Goal: Task Accomplishment & Management: Use online tool/utility

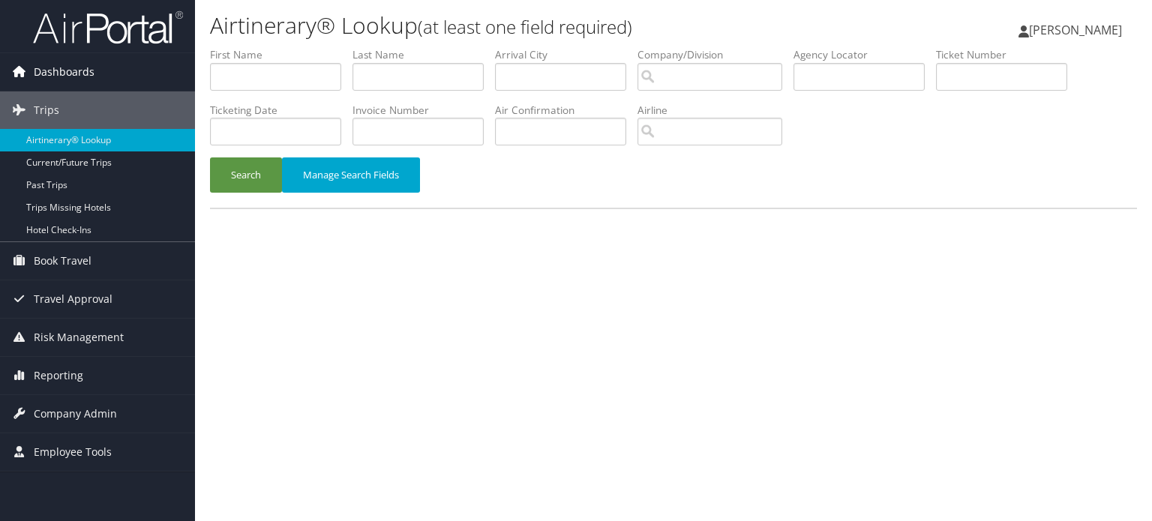
click at [46, 73] on span "Dashboards" at bounding box center [64, 72] width 61 height 38
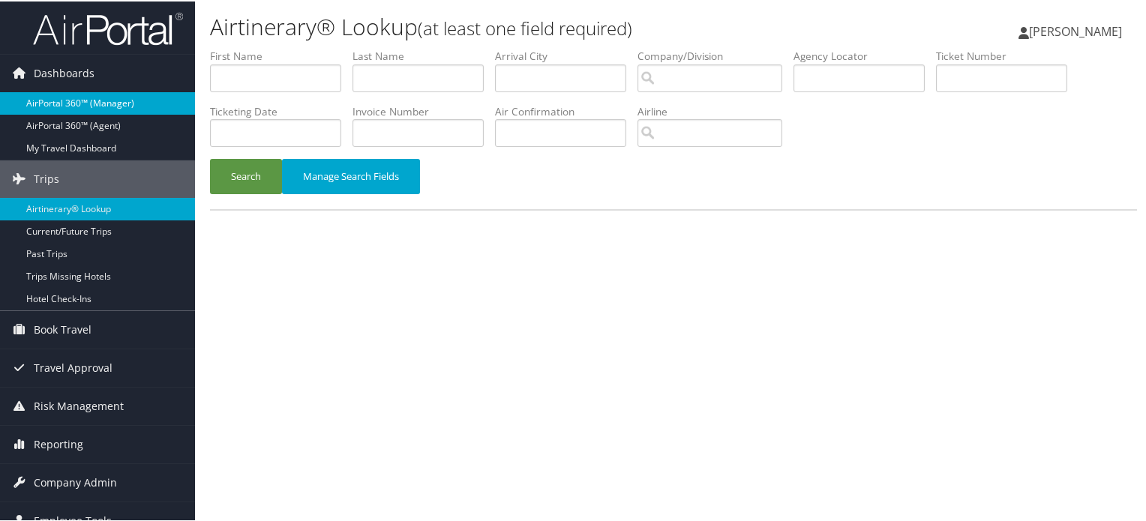
click at [72, 110] on link "AirPortal 360™ (Manager)" at bounding box center [97, 102] width 195 height 23
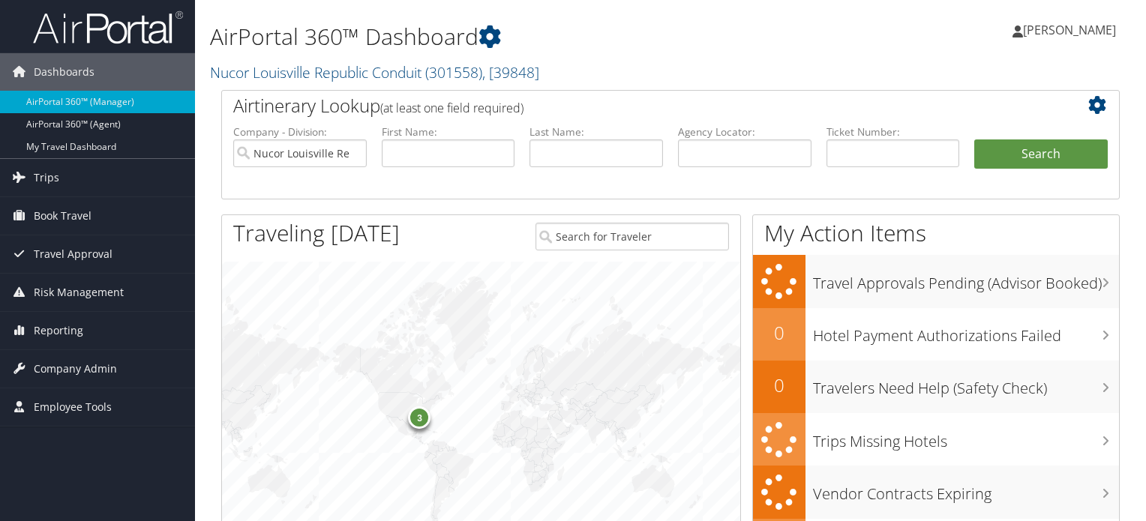
click at [423, 77] on link "Nucor Louisville Republic Conduit ( 301558 ) , [ 39848 ]" at bounding box center [374, 72] width 329 height 20
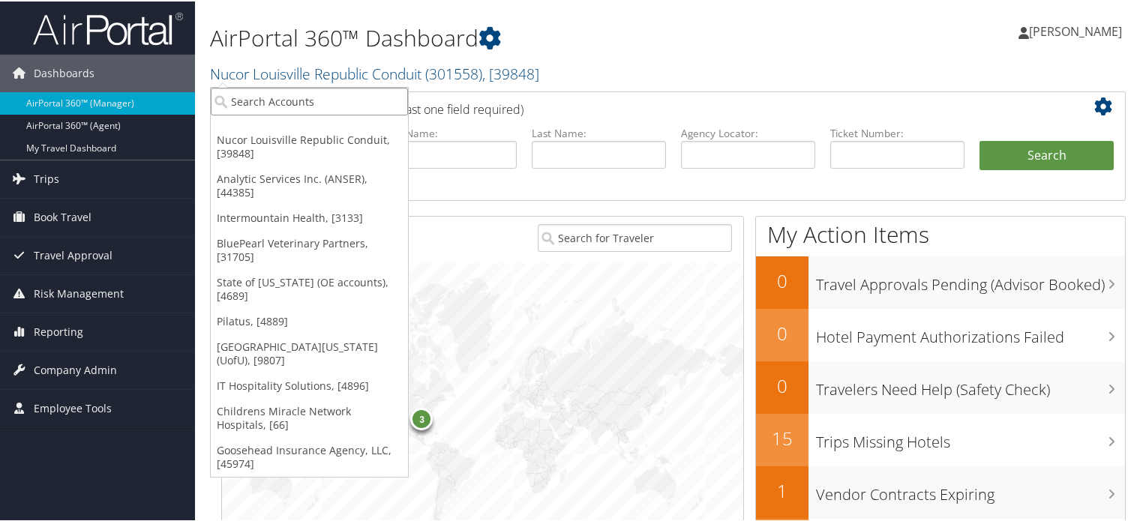
click at [363, 110] on input "search" at bounding box center [309, 100] width 197 height 28
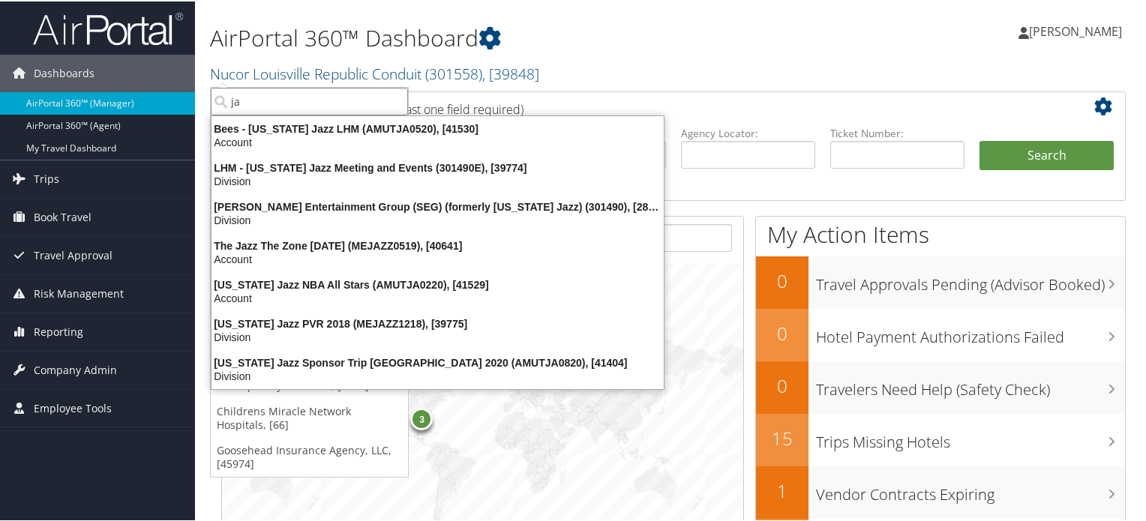
type input "j"
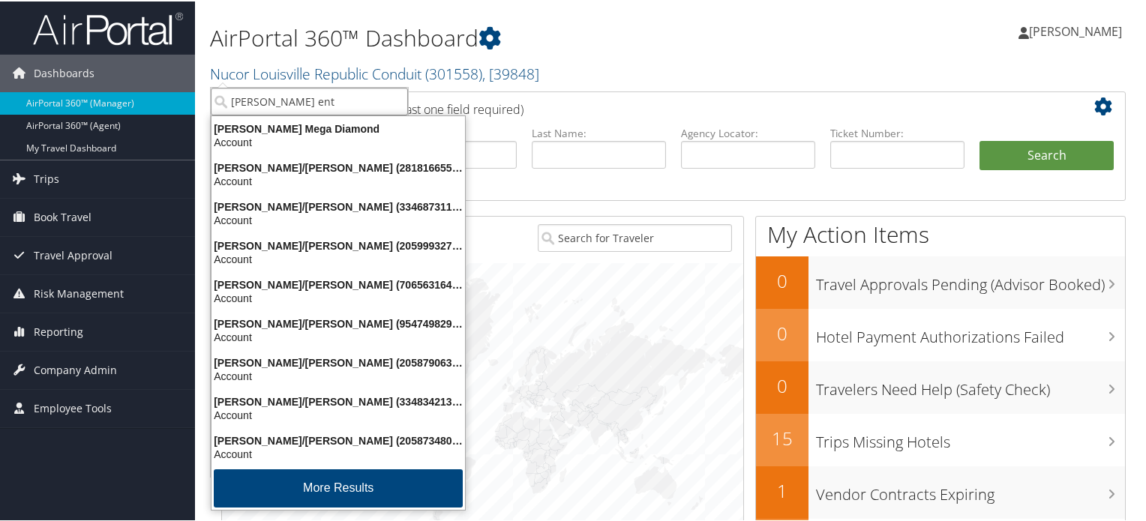
type input "smith ente"
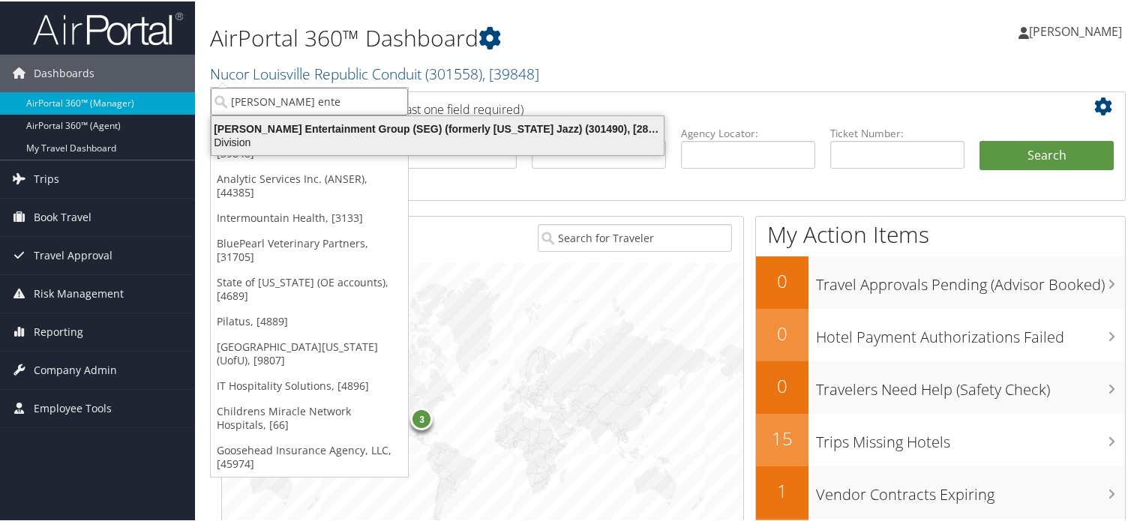
click at [364, 124] on div "Smith Entertainment Group (SEG) (formerly Utah Jazz) (301490), [28775]" at bounding box center [438, 128] width 470 height 14
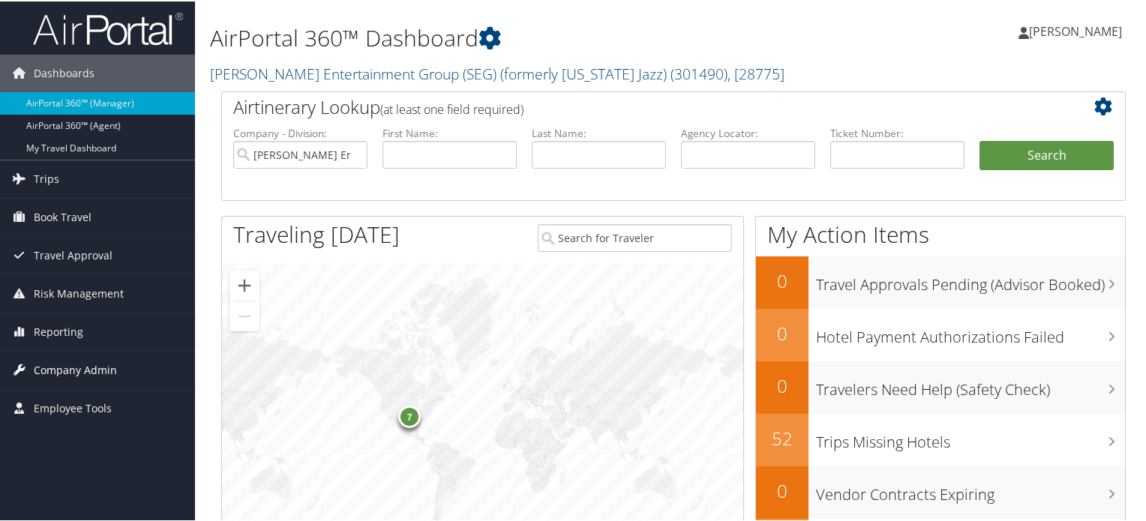
click at [64, 368] on span "Company Admin" at bounding box center [75, 369] width 83 height 38
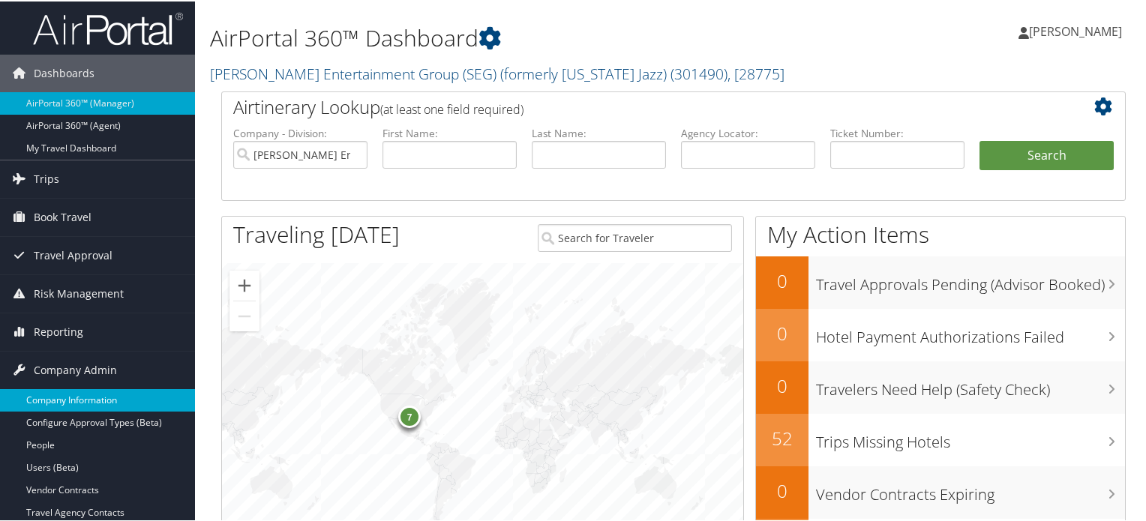
click at [90, 404] on link "Company Information" at bounding box center [97, 399] width 195 height 23
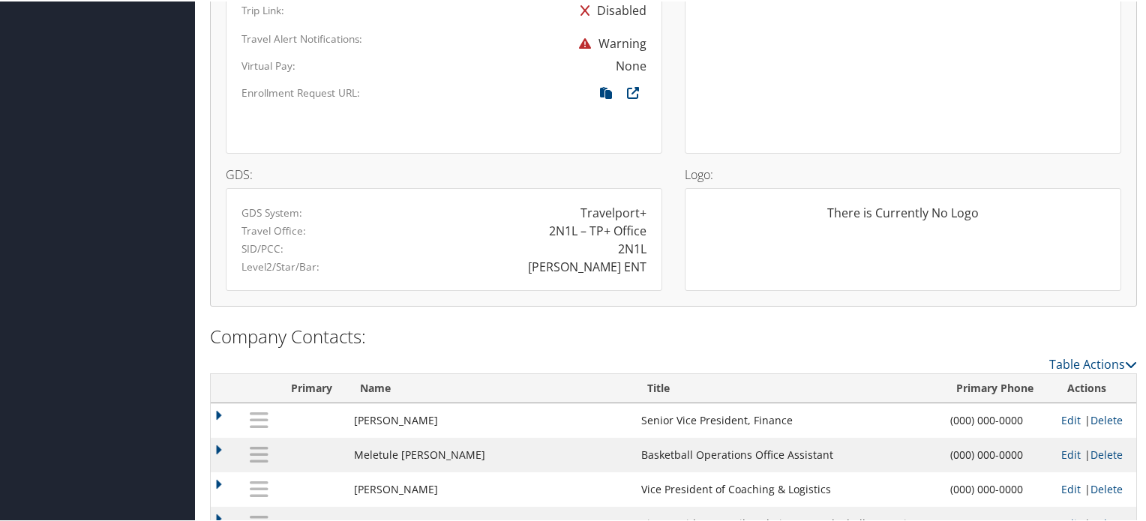
scroll to position [1050, 0]
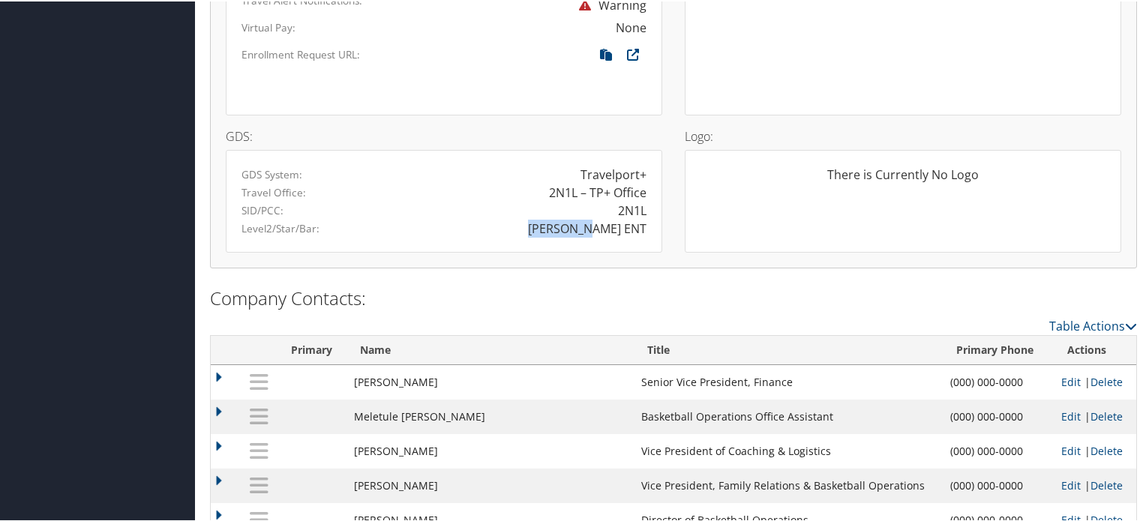
drag, startPoint x: 583, startPoint y: 224, endPoint x: 641, endPoint y: 222, distance: 58.6
click at [641, 222] on div "SMITH ENT" at bounding box center [587, 227] width 119 height 18
copy div "SMITH ENT"
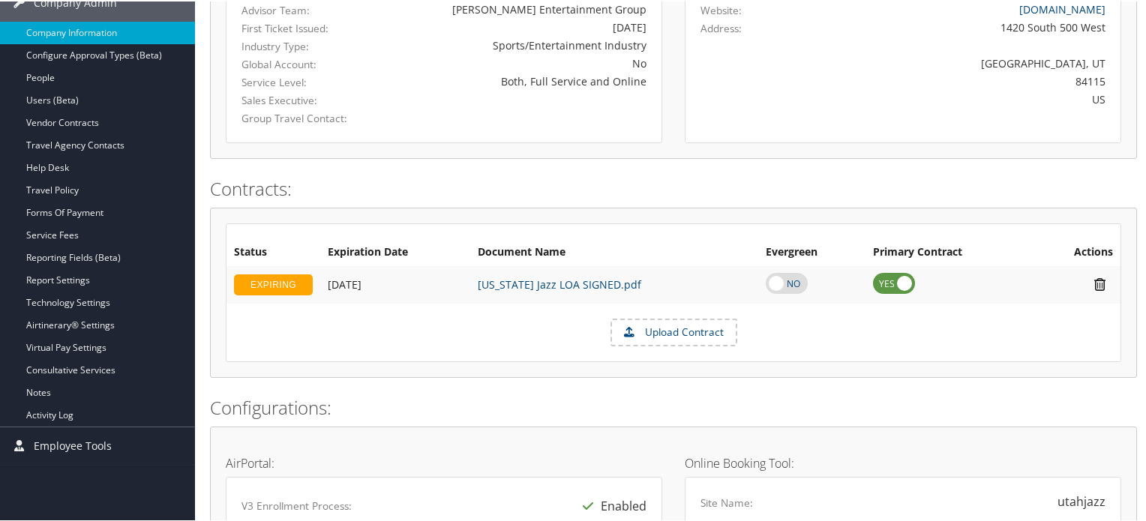
scroll to position [0, 0]
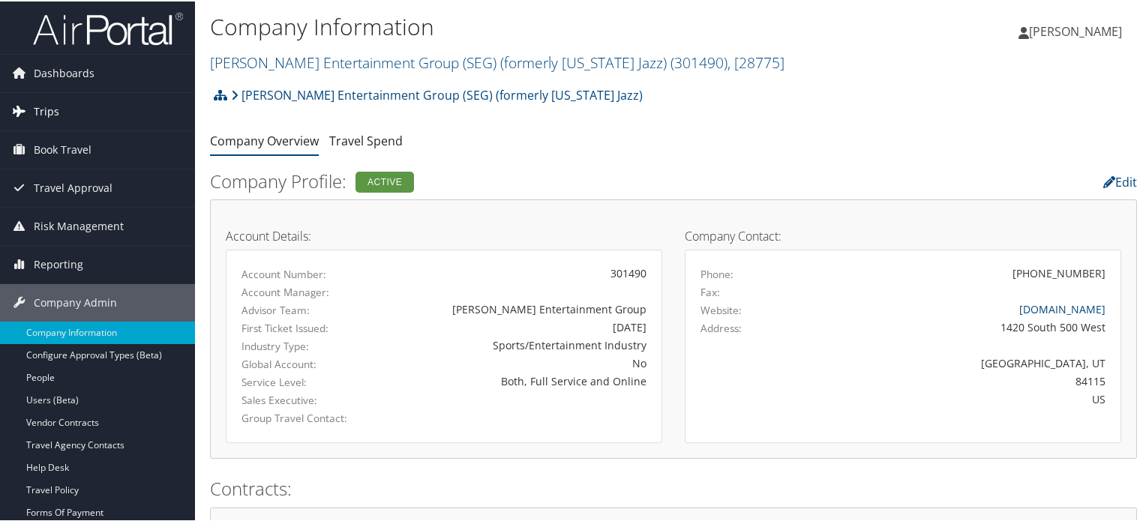
drag, startPoint x: 45, startPoint y: 111, endPoint x: 50, endPoint y: 118, distance: 8.1
click at [45, 111] on span "Trips" at bounding box center [47, 111] width 26 height 38
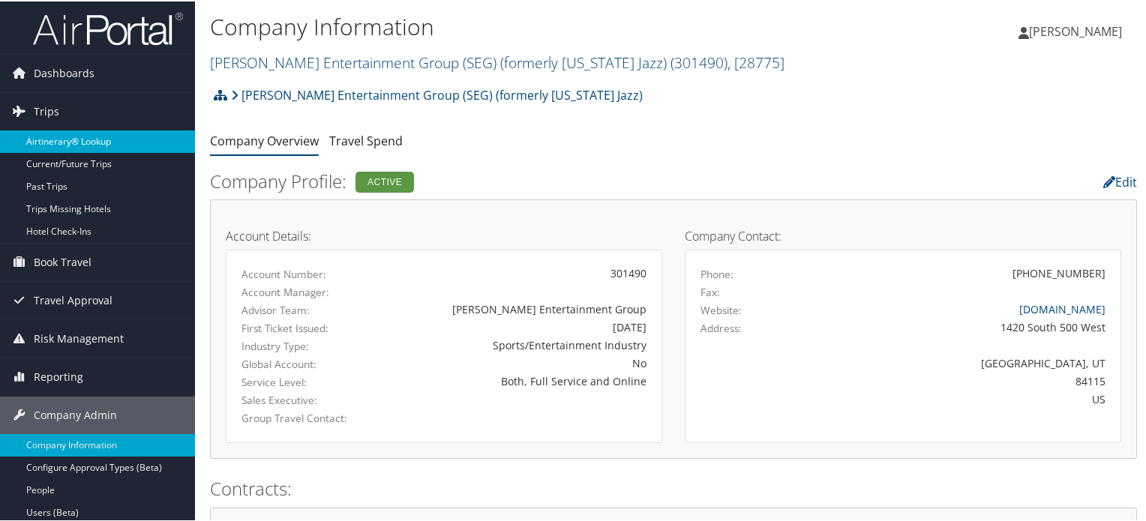
click at [66, 139] on link "Airtinerary® Lookup" at bounding box center [97, 140] width 195 height 23
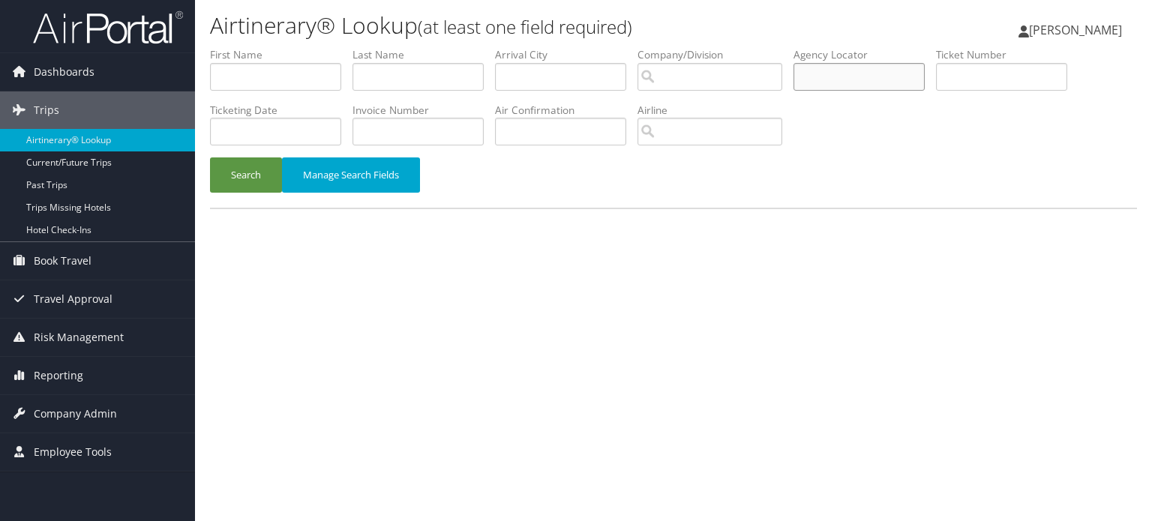
click at [867, 77] on input "text" at bounding box center [859, 77] width 131 height 28
paste input "D995C6"
click at [255, 179] on button "Search" at bounding box center [246, 175] width 72 height 35
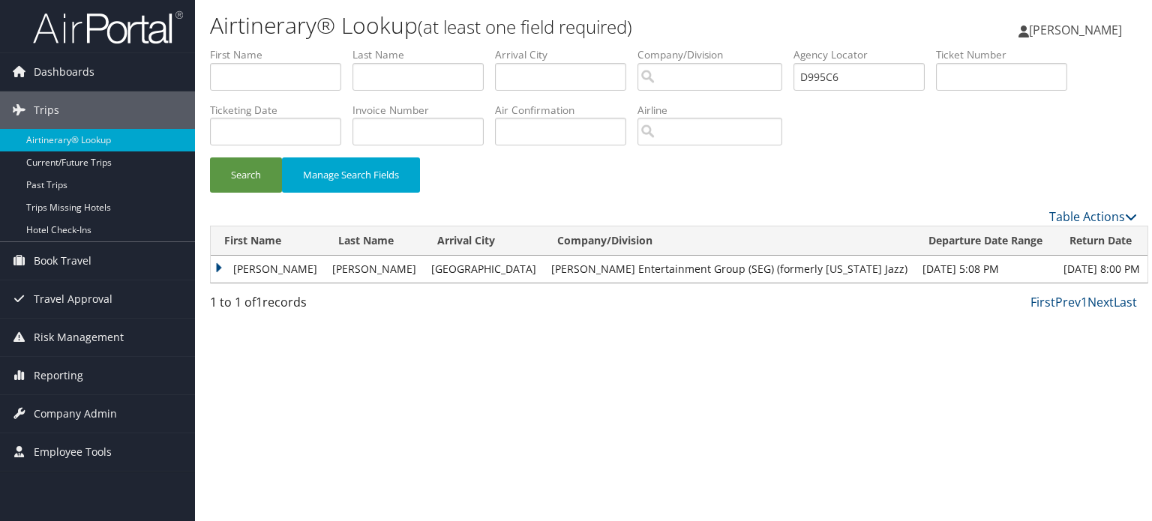
click at [215, 267] on td "WALTER" at bounding box center [268, 269] width 114 height 27
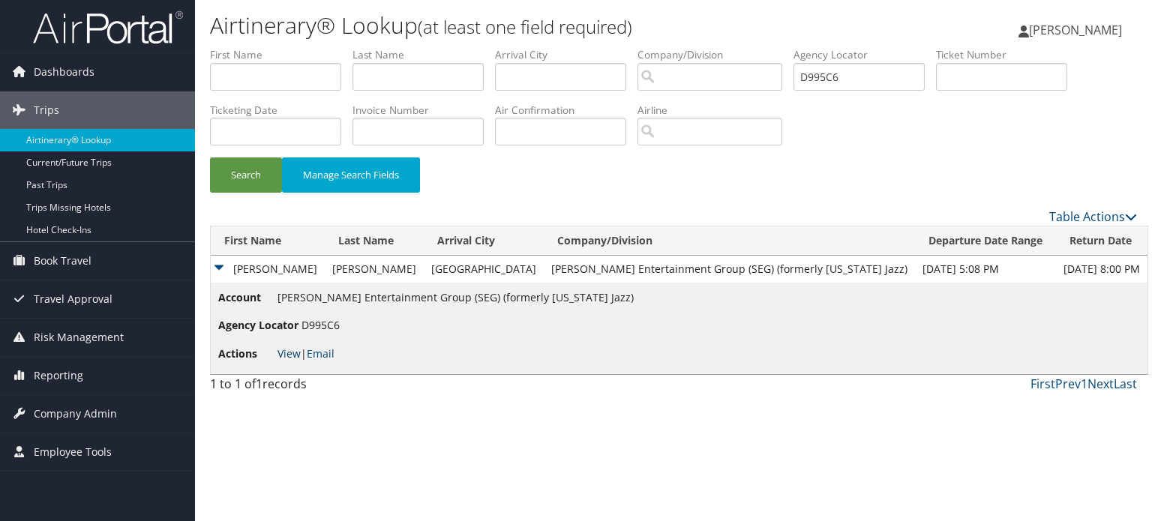
click at [282, 351] on link "View" at bounding box center [289, 354] width 23 height 14
drag, startPoint x: 867, startPoint y: 74, endPoint x: 729, endPoint y: 68, distance: 138.2
click at [729, 47] on ul "First Name Last Name Departure City Arrival City Company/Division Airport/City …" at bounding box center [673, 47] width 927 height 0
paste input "8X6V"
type input "D98X6V"
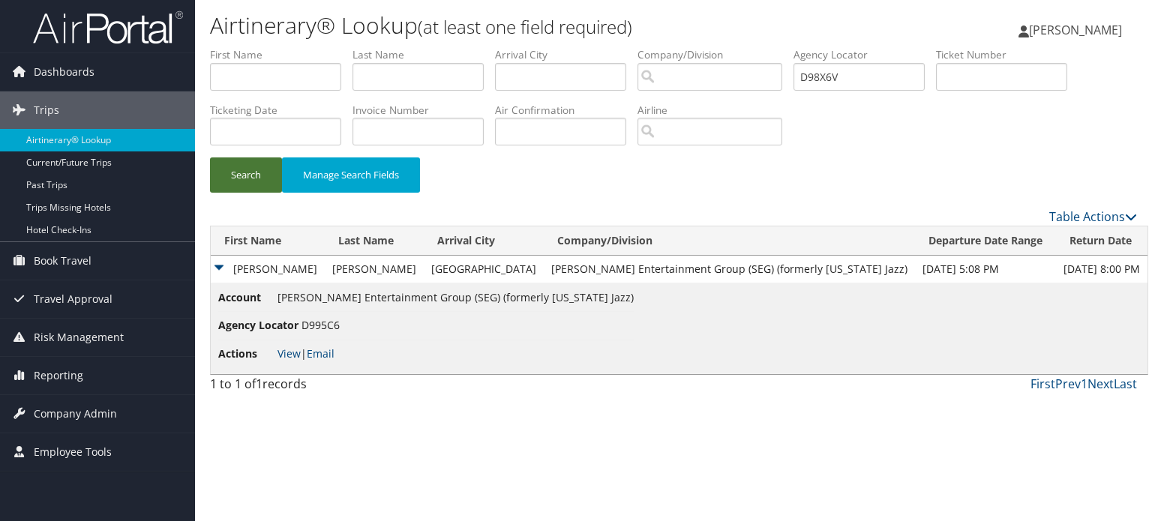
click at [250, 173] on button "Search" at bounding box center [246, 175] width 72 height 35
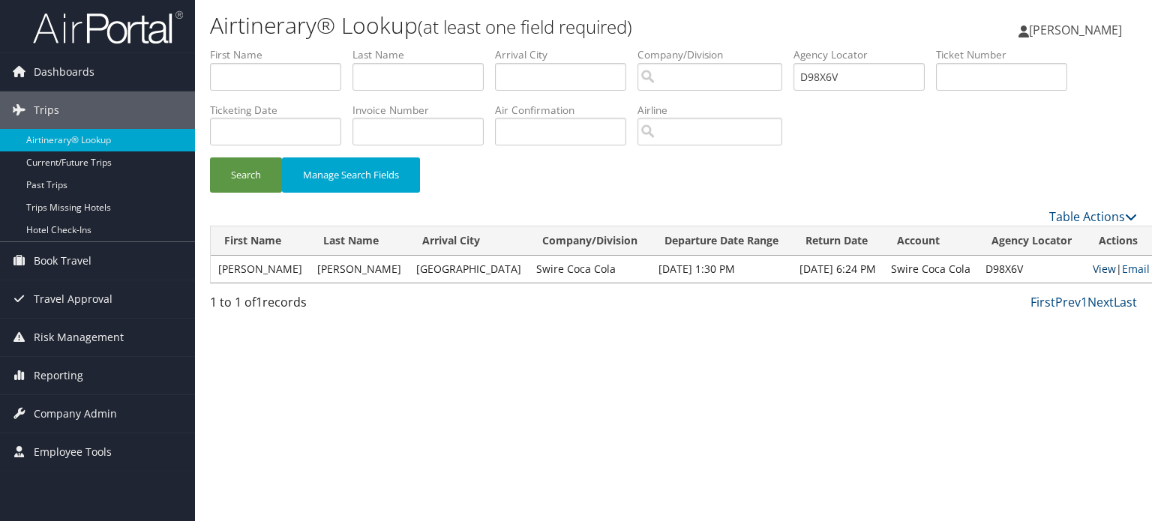
click at [1093, 263] on link "View" at bounding box center [1104, 269] width 23 height 14
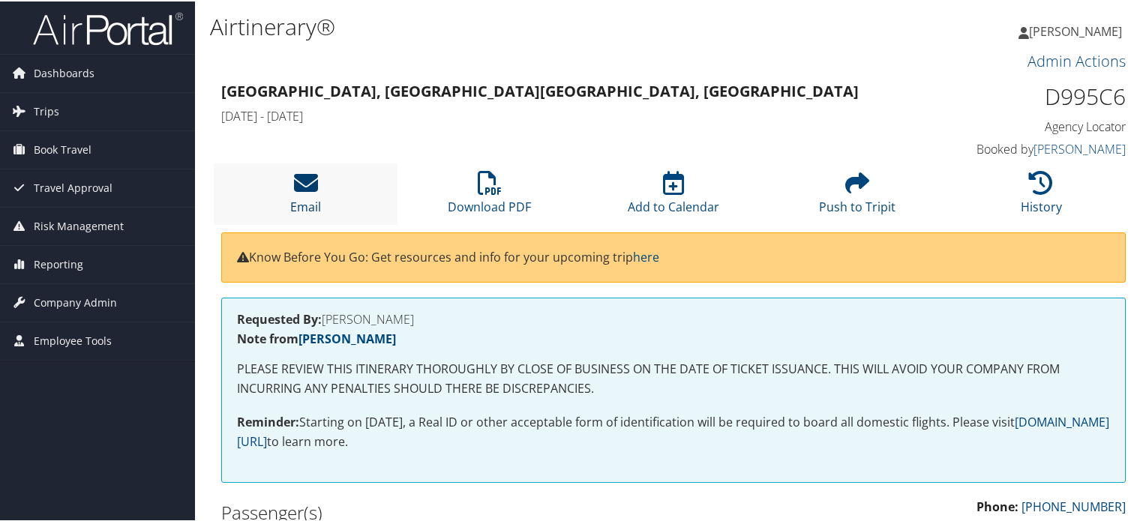
click at [313, 180] on icon at bounding box center [306, 182] width 24 height 24
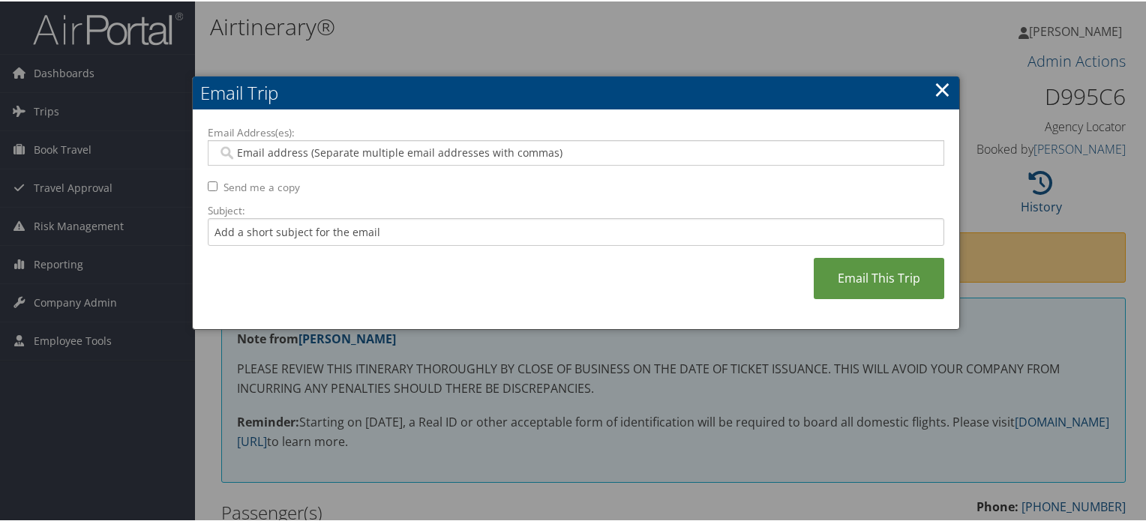
click at [434, 158] on input "Email Address(es):" at bounding box center [576, 151] width 717 height 15
paste input "WHITLI.GODDERIDGE@UTAHJAZZ.COM"
type input "WHITLI.GODDERIDGE@UTAHJAZZ.COM"
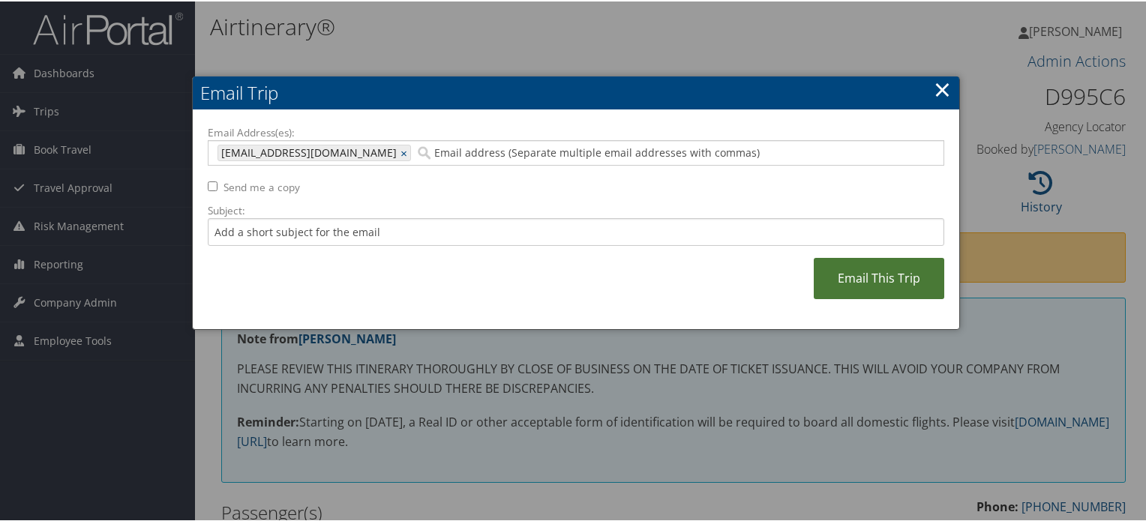
click at [862, 287] on link "Email This Trip" at bounding box center [879, 277] width 131 height 41
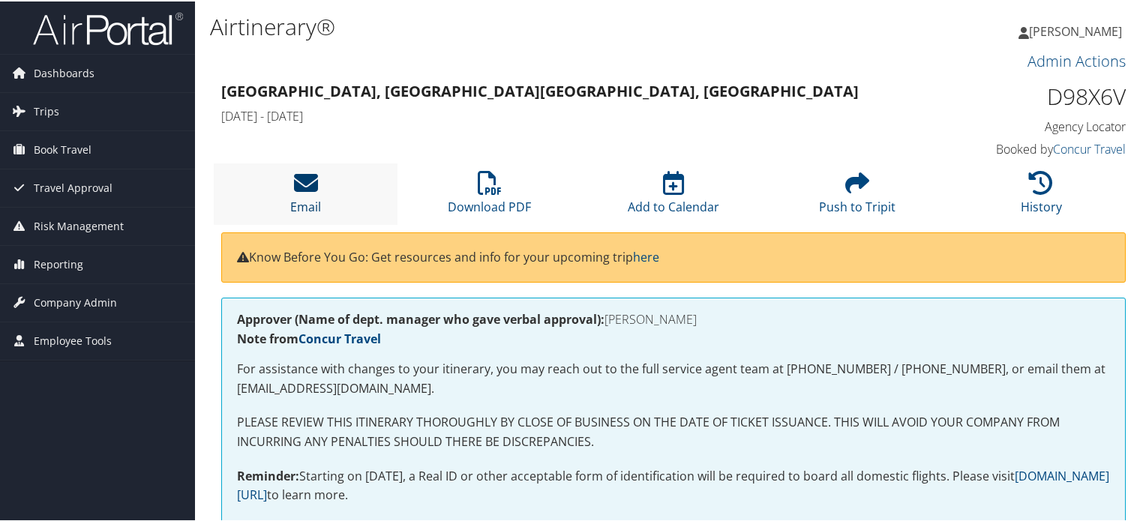
click at [303, 178] on icon at bounding box center [306, 182] width 24 height 24
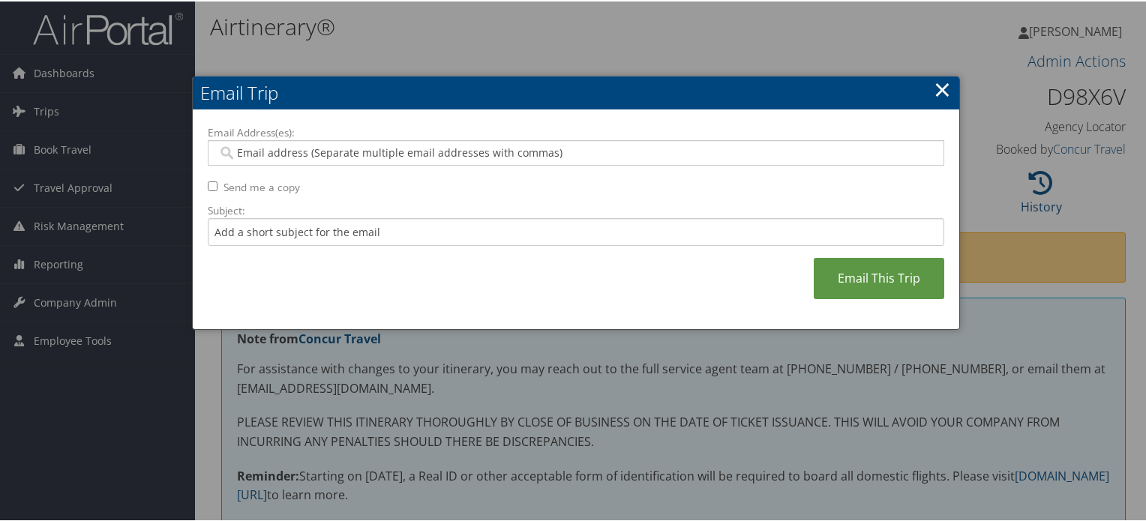
click at [558, 147] on input "Email Address(es):" at bounding box center [576, 151] width 717 height 15
paste input "WRUSSELL@SWIRECC.COM"
type input "WRUSSELL@SWIRECC.COM"
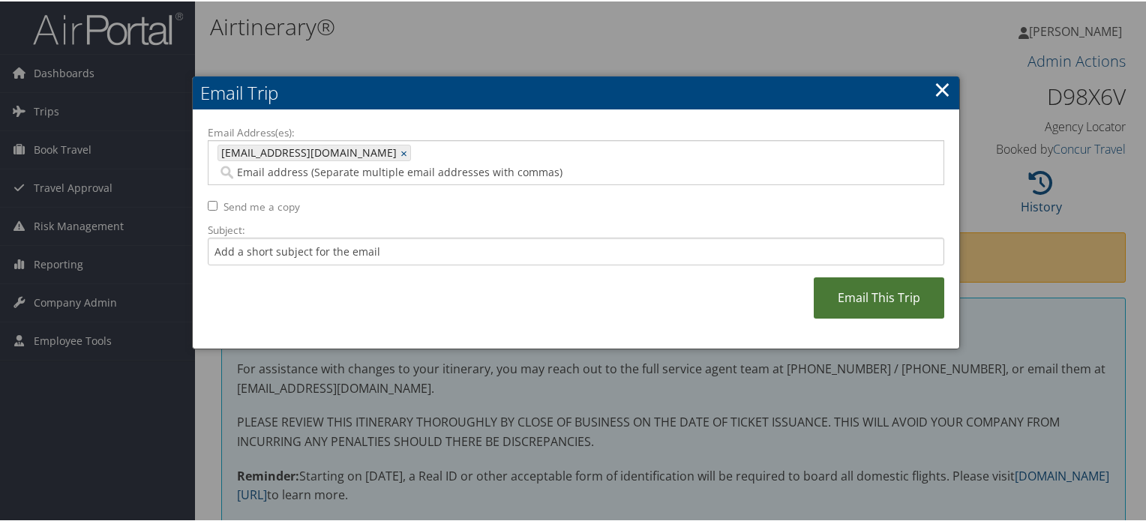
click at [861, 276] on link "Email This Trip" at bounding box center [879, 296] width 131 height 41
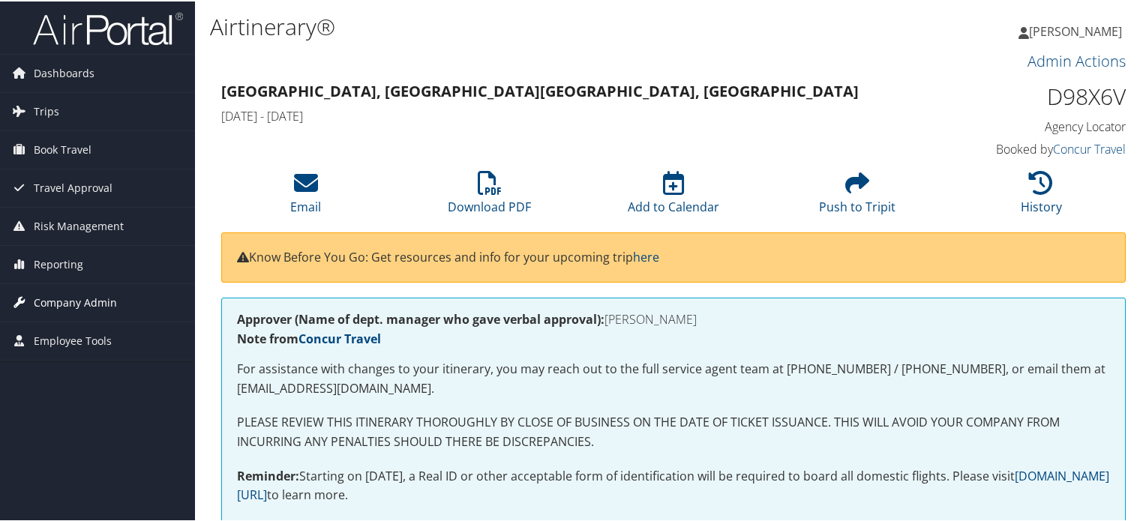
click at [56, 296] on span "Company Admin" at bounding box center [75, 302] width 83 height 38
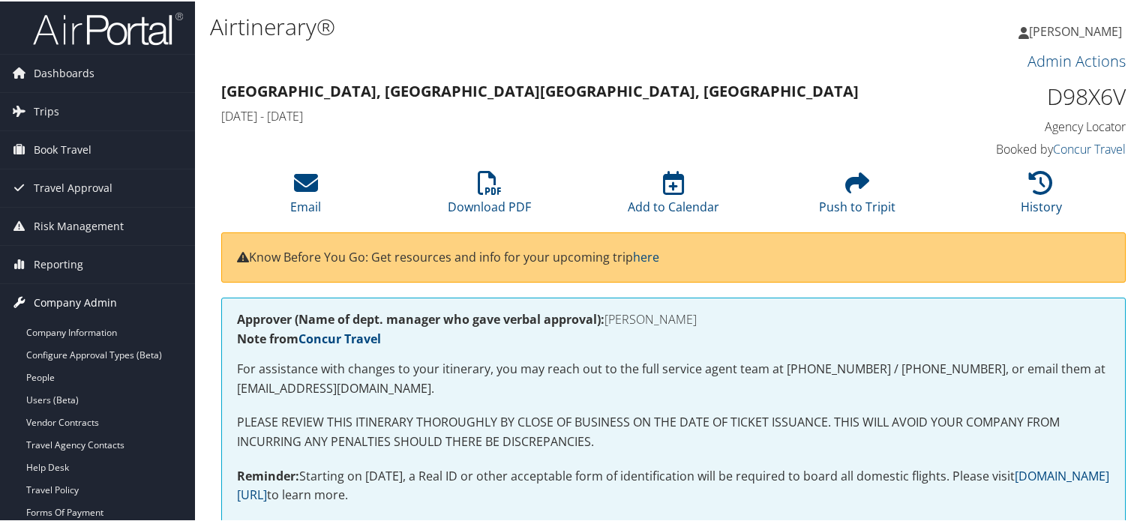
click at [57, 296] on span "Company Admin" at bounding box center [75, 302] width 83 height 38
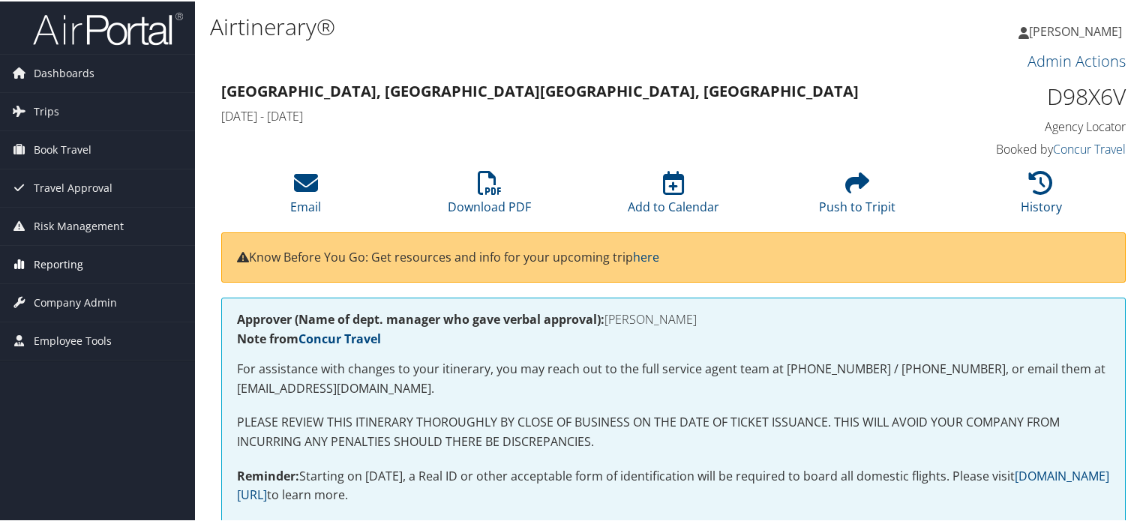
click at [60, 260] on span "Reporting" at bounding box center [59, 264] width 50 height 38
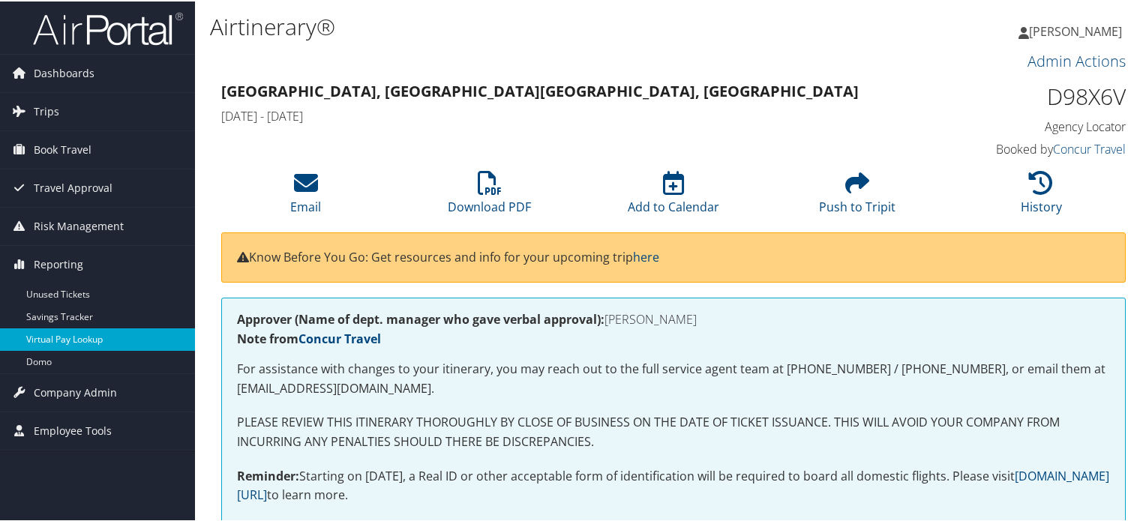
click at [66, 338] on link "Virtual Pay Lookup" at bounding box center [97, 338] width 195 height 23
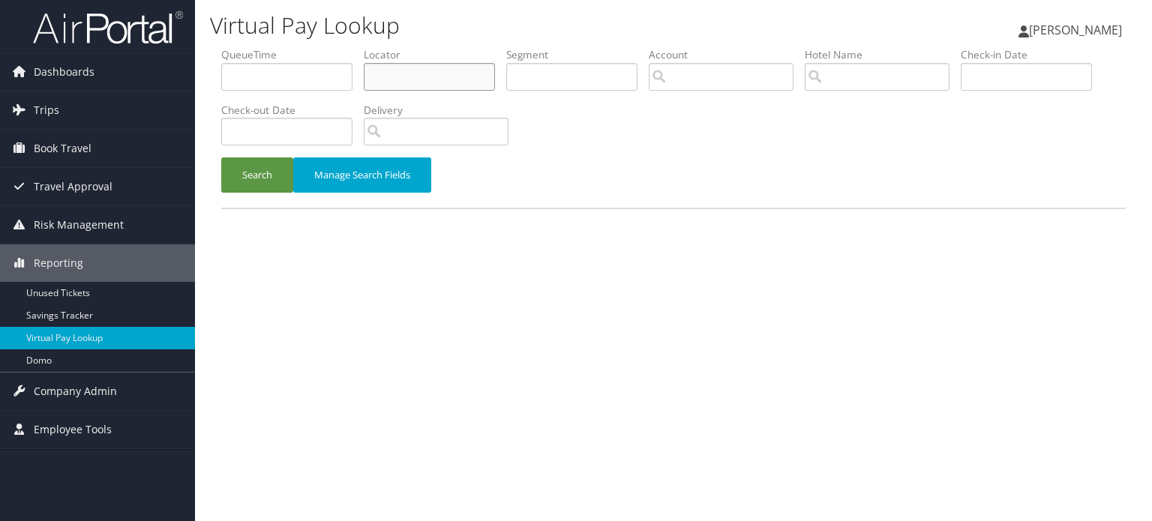
click at [421, 80] on input "text" at bounding box center [429, 77] width 131 height 28
paste input "D996CW"
type input "D996CW"
click at [246, 177] on button "Search" at bounding box center [257, 175] width 72 height 35
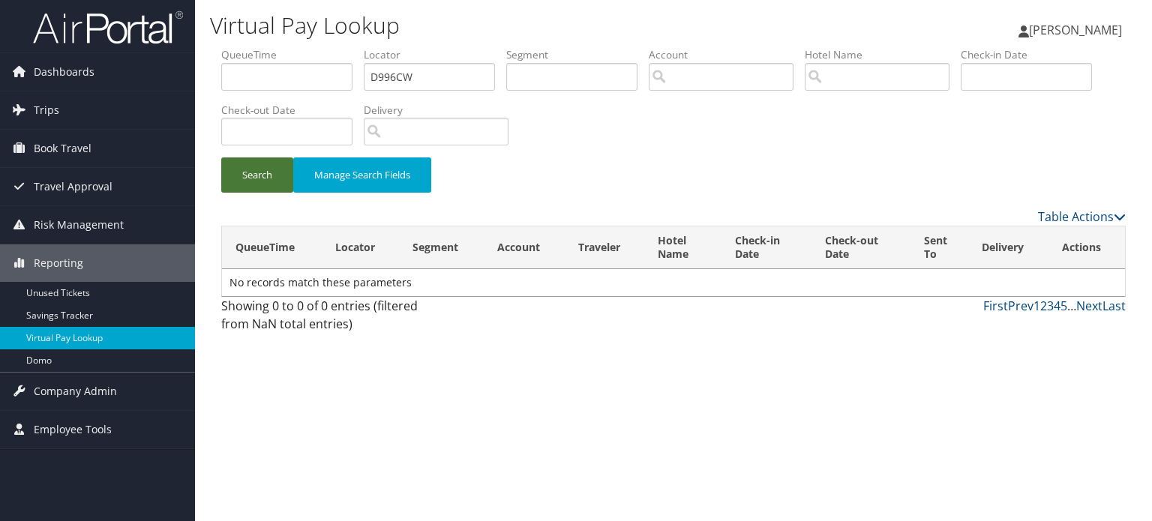
click at [246, 170] on button "Search" at bounding box center [257, 175] width 72 height 35
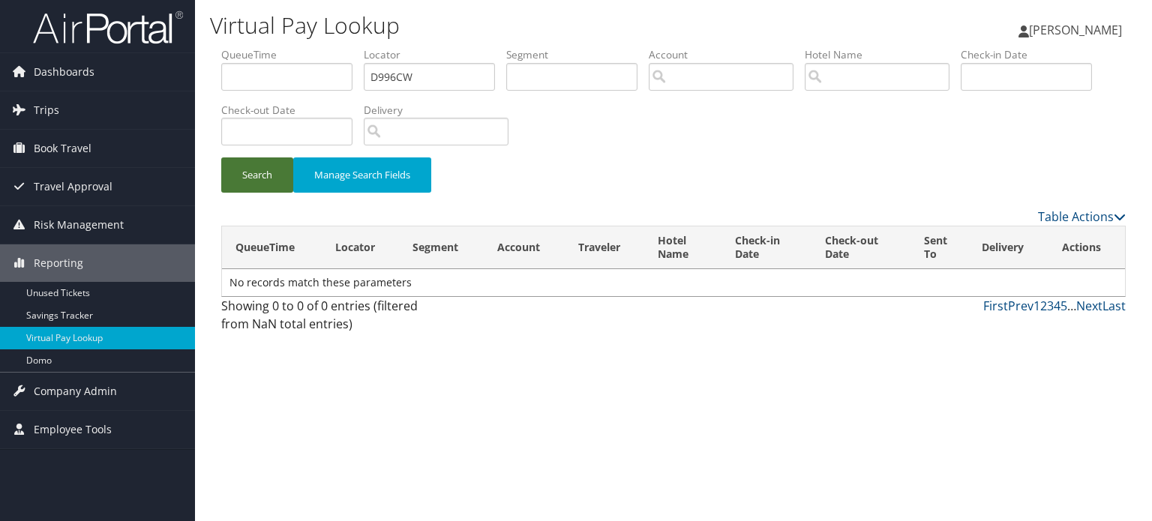
click at [246, 170] on button "Search" at bounding box center [257, 175] width 72 height 35
click at [42, 112] on span "Trips" at bounding box center [47, 111] width 26 height 38
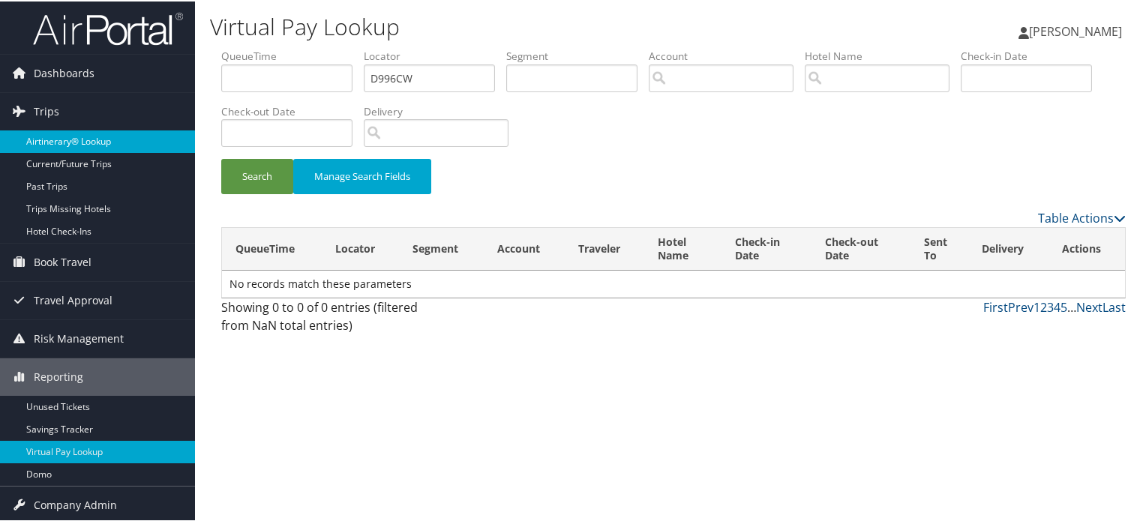
click at [106, 148] on link "Airtinerary® Lookup" at bounding box center [97, 140] width 195 height 23
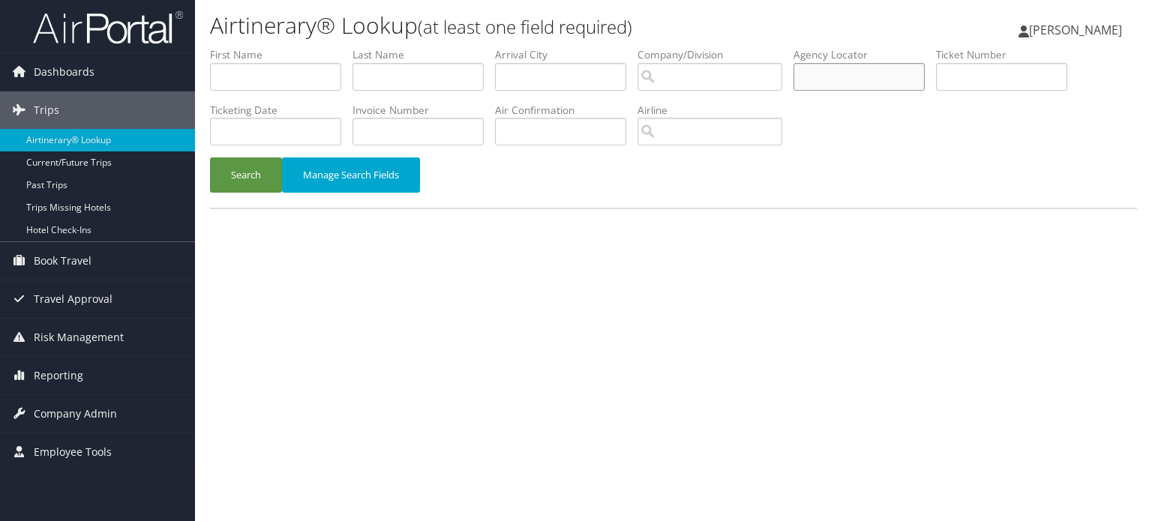
click at [863, 80] on input "text" at bounding box center [859, 77] width 131 height 28
paste input "D996CW"
type input "D996CW"
click at [222, 173] on button "Search" at bounding box center [246, 175] width 72 height 35
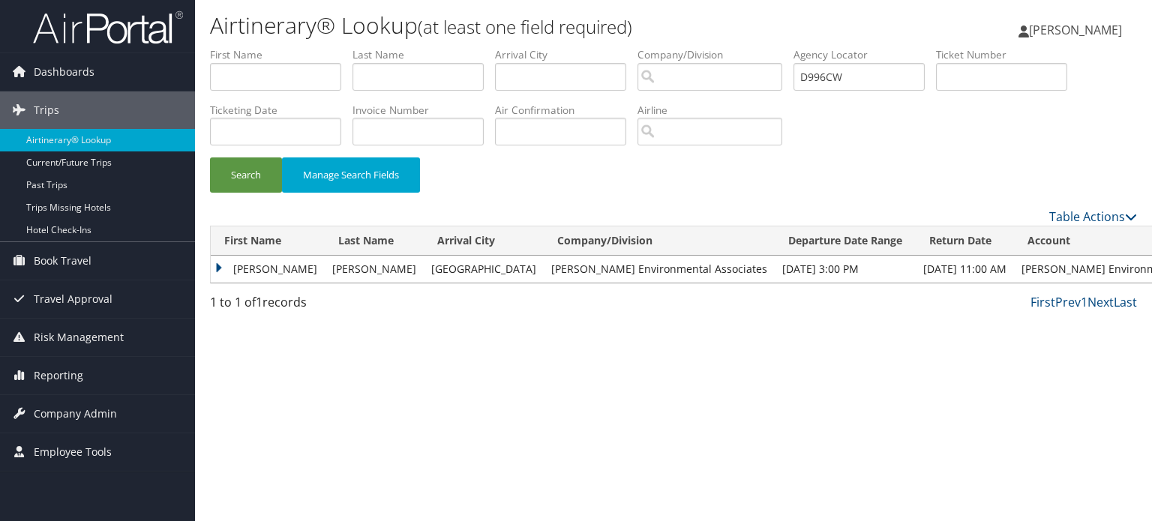
click at [216, 263] on td "MICHAEL" at bounding box center [268, 269] width 114 height 27
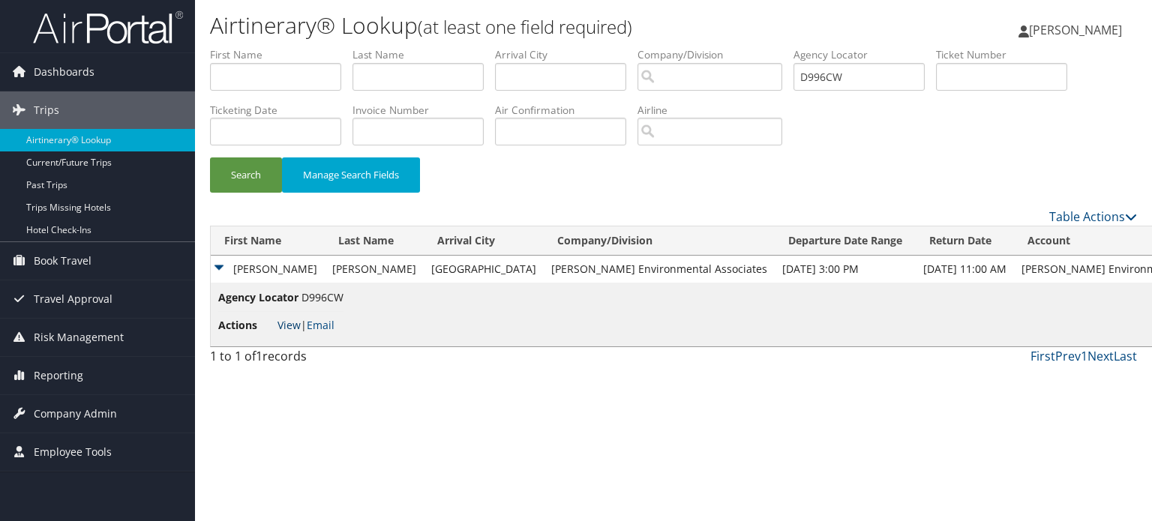
click at [291, 327] on link "View" at bounding box center [289, 325] width 23 height 14
click at [73, 371] on span "Reporting" at bounding box center [59, 376] width 50 height 38
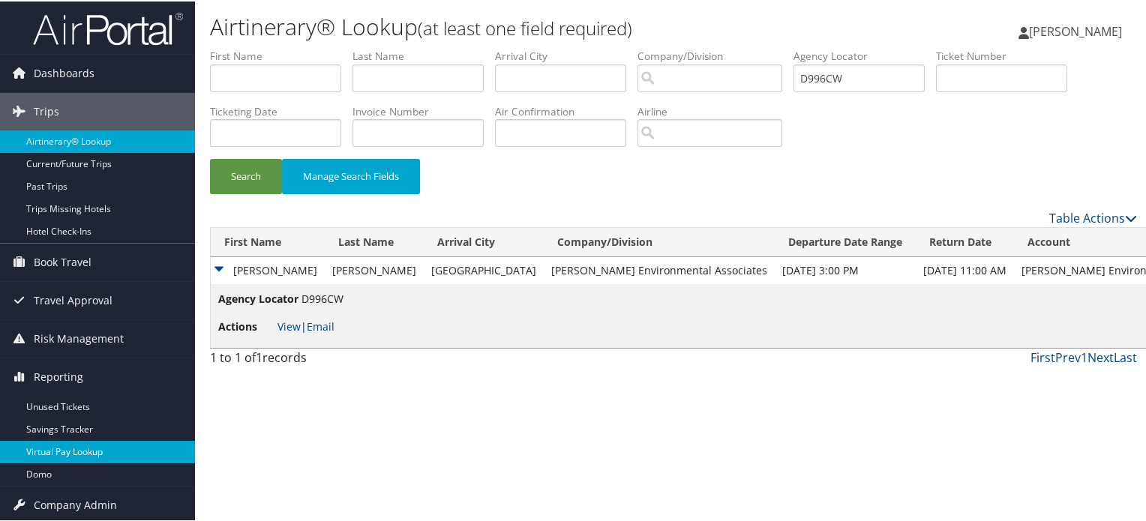
click at [78, 452] on link "Virtual Pay Lookup" at bounding box center [97, 451] width 195 height 23
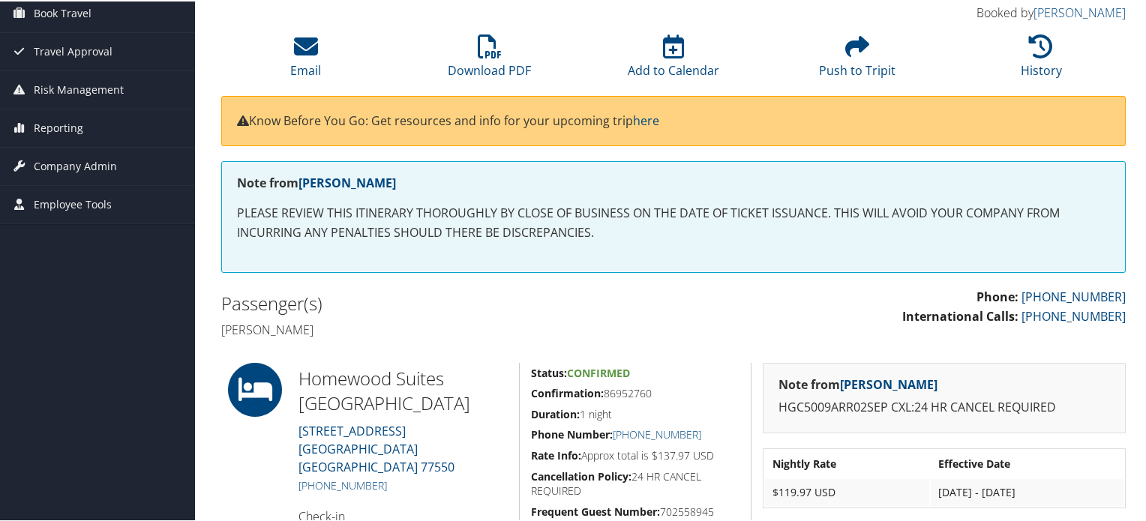
scroll to position [83, 0]
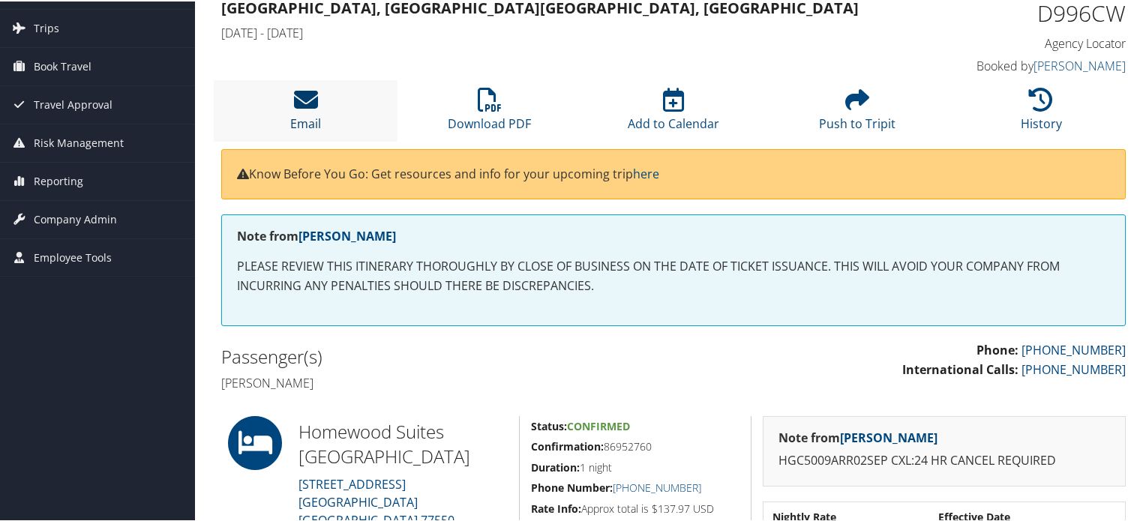
click at [314, 103] on icon at bounding box center [306, 98] width 24 height 24
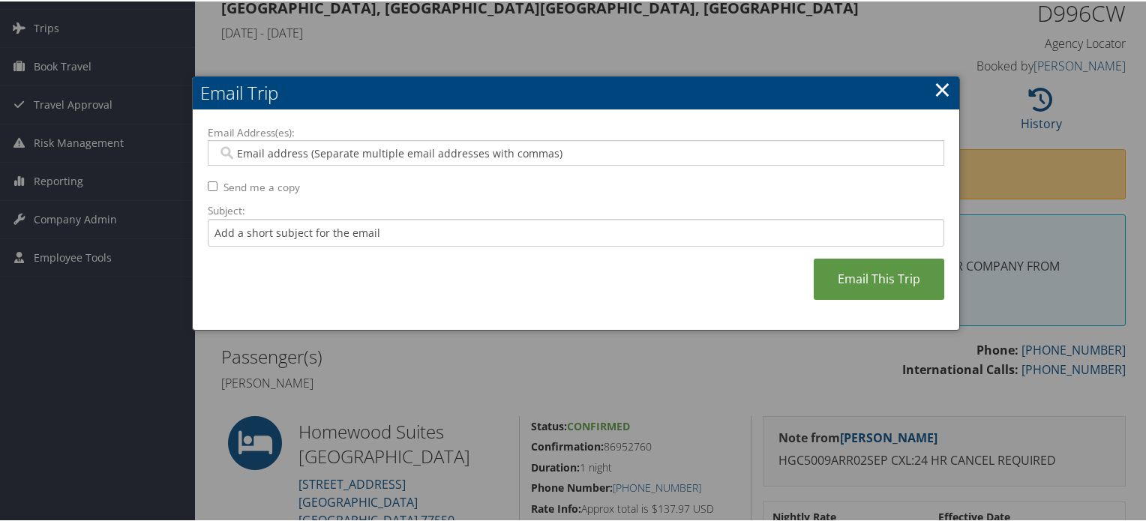
click at [435, 149] on input "Email Address(es):" at bounding box center [576, 151] width 717 height 15
paste input "MBYRD@BHATE.COM"
type input "MBYRD@BHATE.COM"
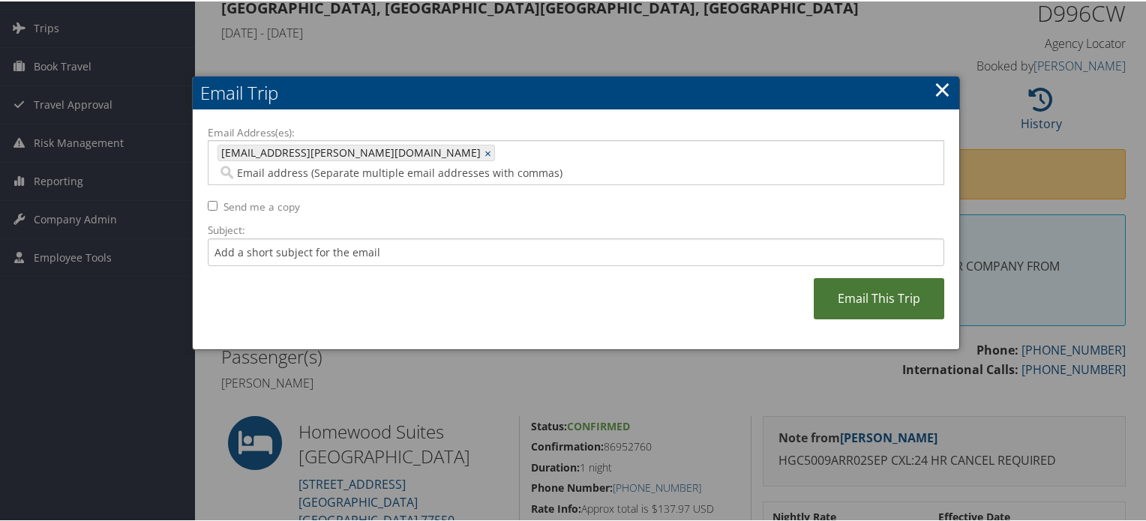
click at [868, 278] on link "Email This Trip" at bounding box center [879, 297] width 131 height 41
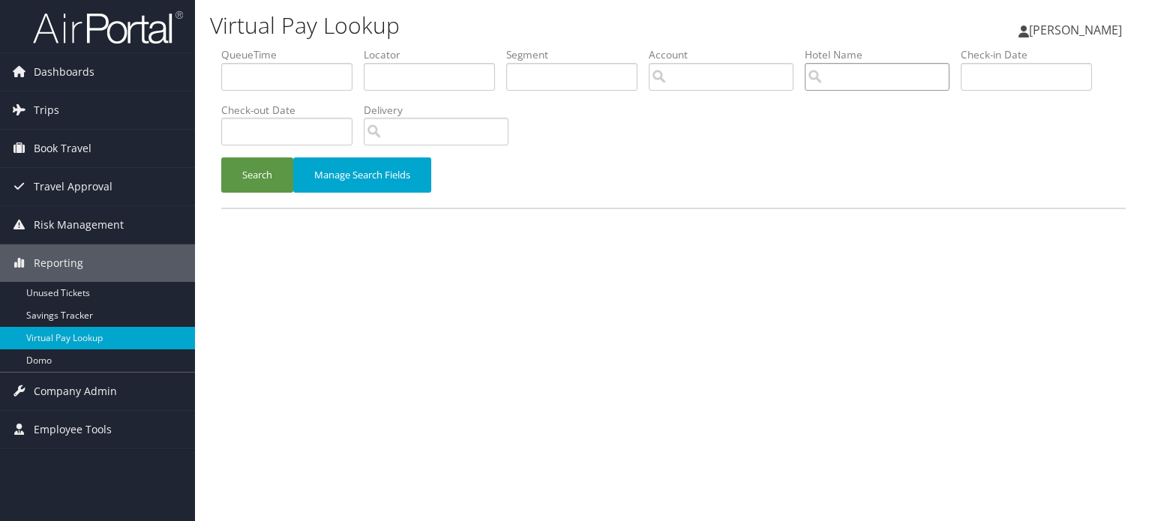
click at [874, 78] on input "search" at bounding box center [877, 77] width 145 height 28
click at [405, 74] on input "text" at bounding box center [429, 77] width 131 height 28
paste input "D996CW"
type input "D996CW"
click at [243, 181] on button "Search" at bounding box center [257, 175] width 72 height 35
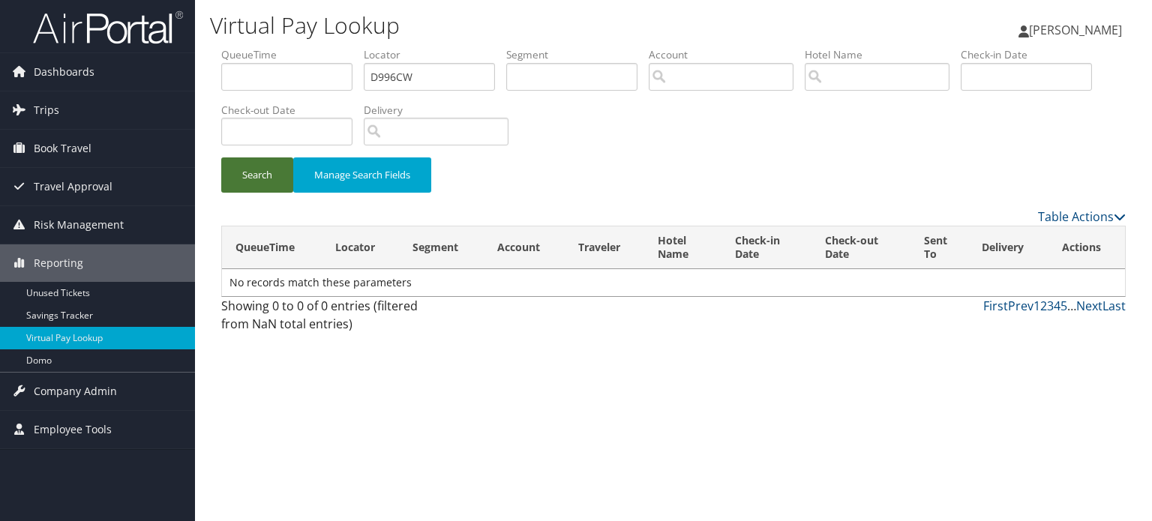
click at [243, 181] on button "Search" at bounding box center [257, 175] width 72 height 35
click at [245, 187] on button "Search" at bounding box center [257, 175] width 72 height 35
drag, startPoint x: 431, startPoint y: 75, endPoint x: 258, endPoint y: 59, distance: 173.3
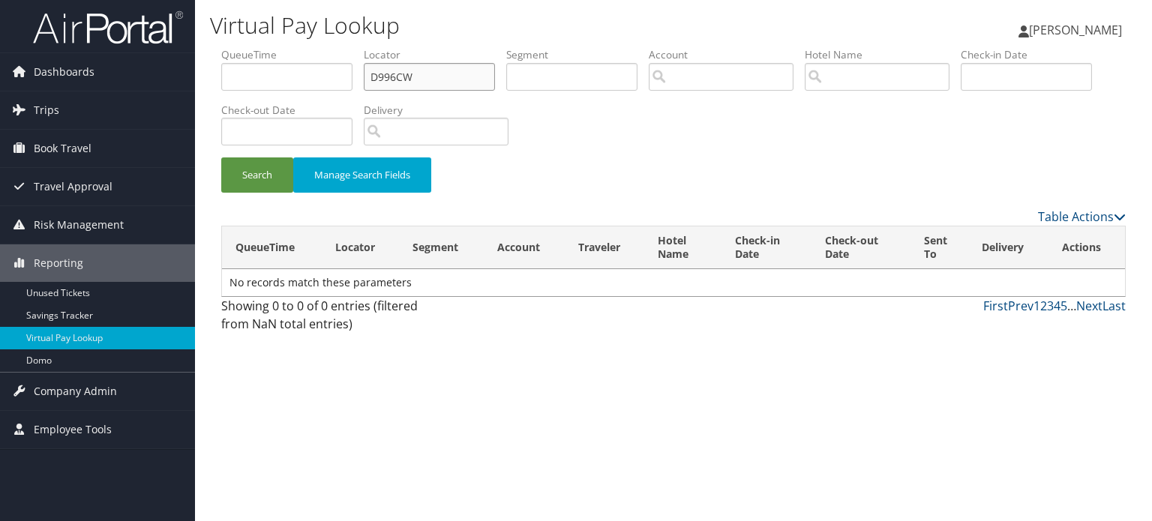
click at [264, 47] on ul "QueueTime Locator D996CW Segment Account Traveler Hotel Name Check-in Date Chec…" at bounding box center [673, 47] width 905 height 0
click at [837, 78] on input "search" at bounding box center [877, 77] width 145 height 28
type input "homewood suites"
click at [273, 182] on button "Search" at bounding box center [257, 175] width 72 height 35
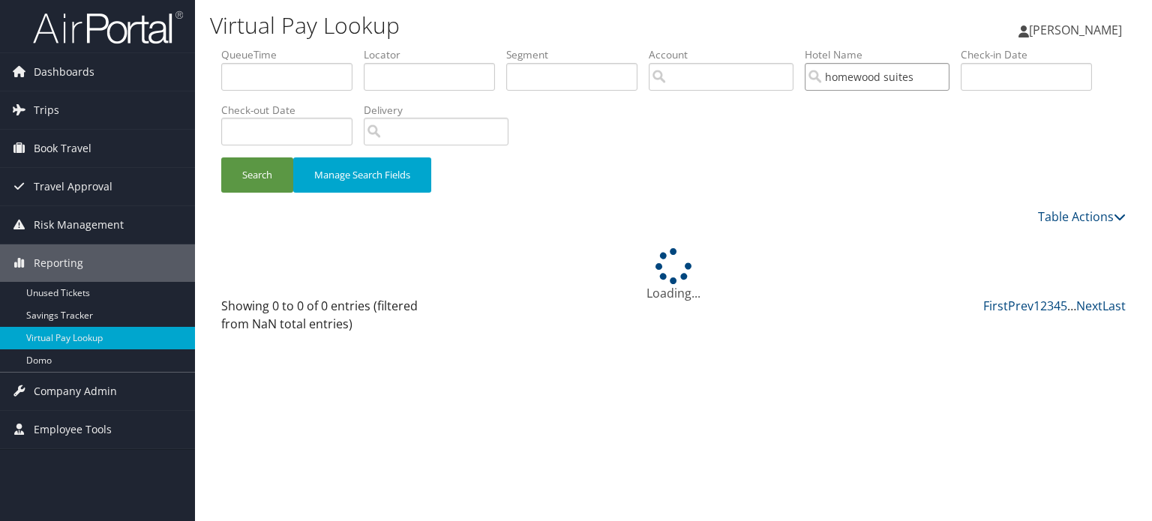
click at [948, 72] on input "homewood suites" at bounding box center [877, 77] width 145 height 28
paste input "Homewood Suites by Hilton Galveston"
type input "Homewood Suites by Hilton Galveston"
click at [258, 175] on button "Search" at bounding box center [257, 175] width 72 height 35
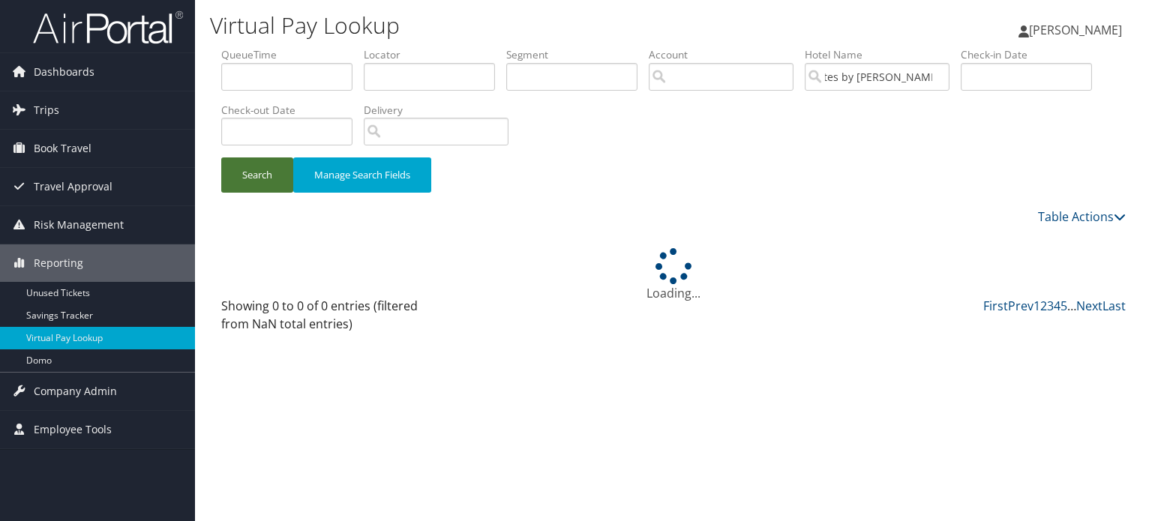
scroll to position [0, 0]
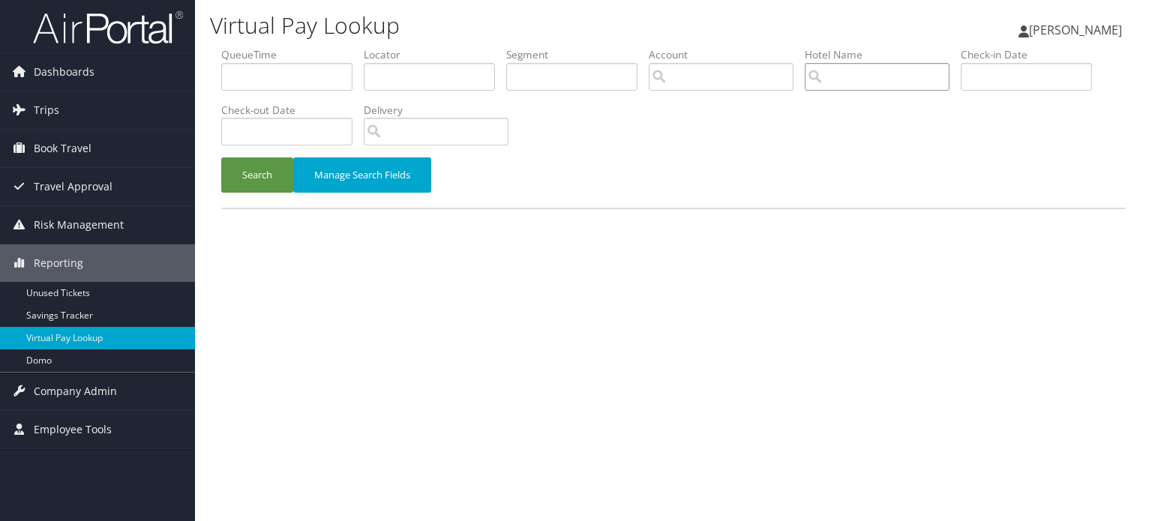
click at [860, 76] on input "search" at bounding box center [877, 77] width 145 height 28
paste input "Homewood Suites by [PERSON_NAME]"
type input "Homewood Suites by [PERSON_NAME]"
click at [246, 172] on button "Search" at bounding box center [257, 175] width 72 height 35
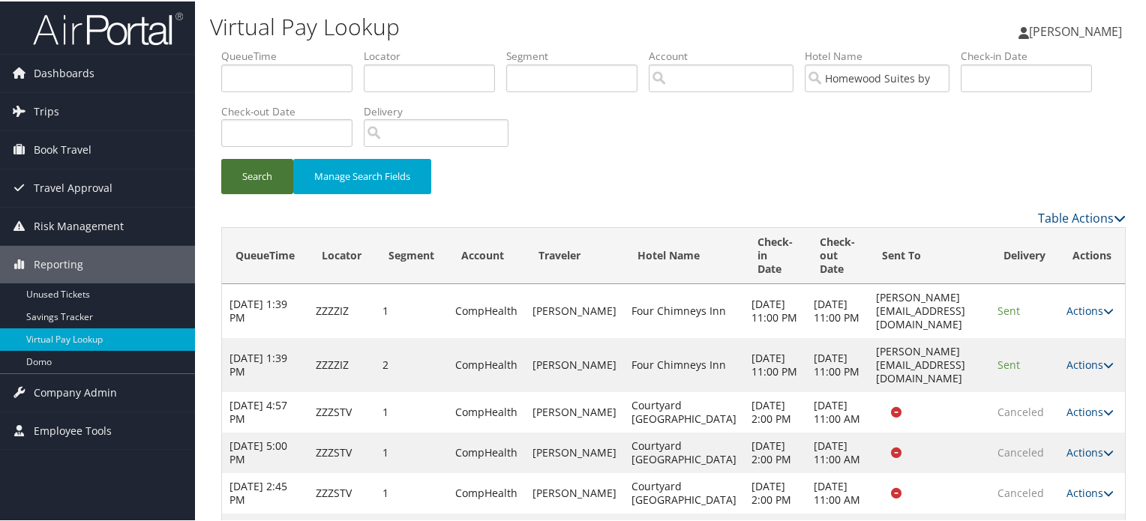
scroll to position [286, 0]
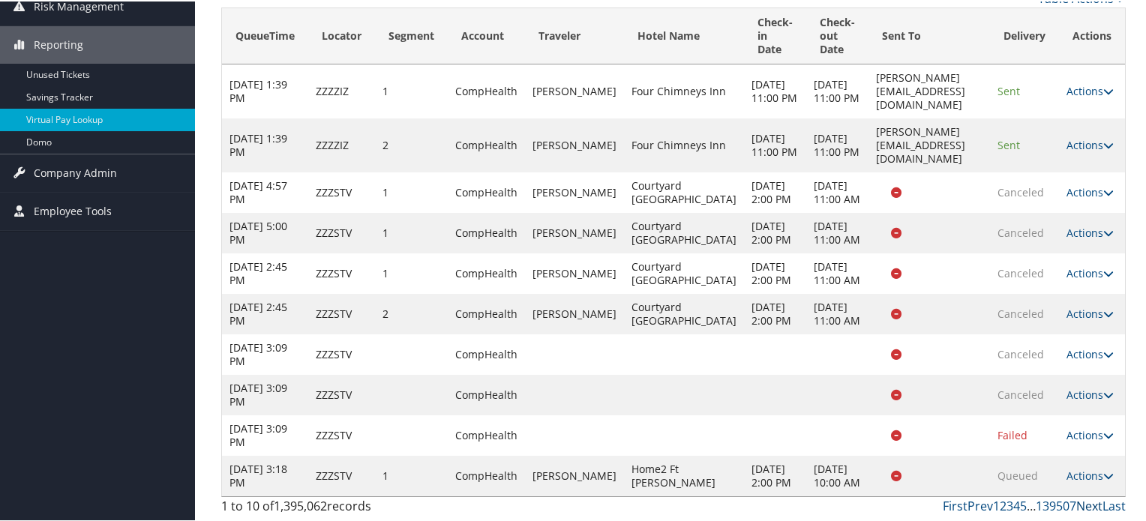
click at [1088, 506] on link "Next" at bounding box center [1089, 505] width 26 height 17
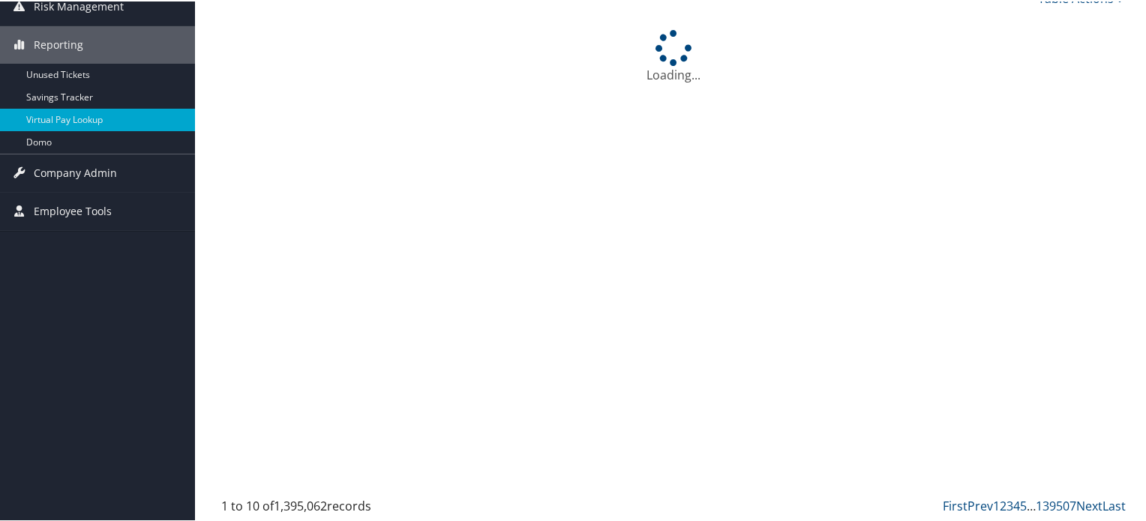
scroll to position [0, 0]
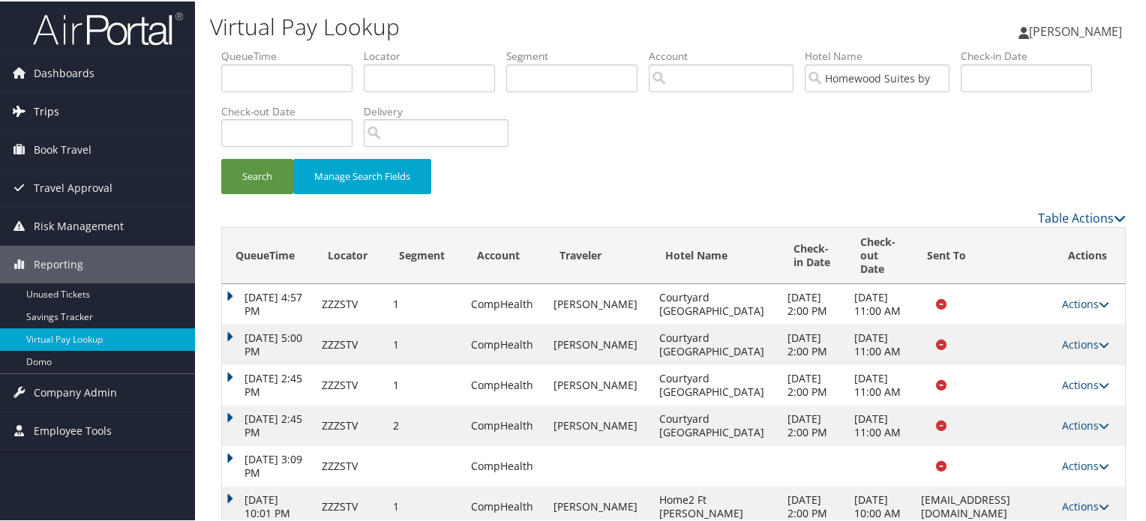
click at [47, 112] on span "Trips" at bounding box center [47, 111] width 26 height 38
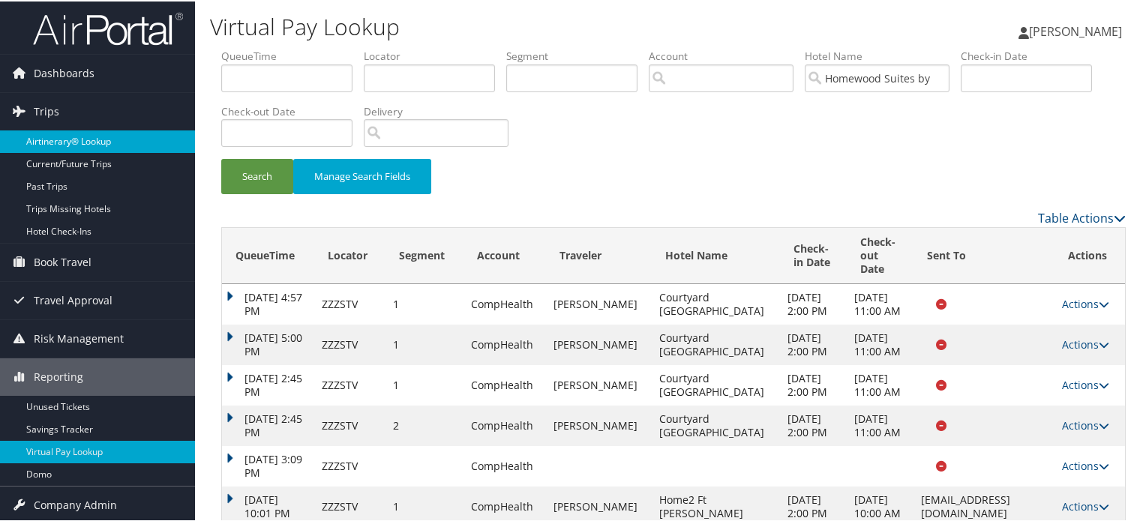
click at [83, 143] on link "Airtinerary® Lookup" at bounding box center [97, 140] width 195 height 23
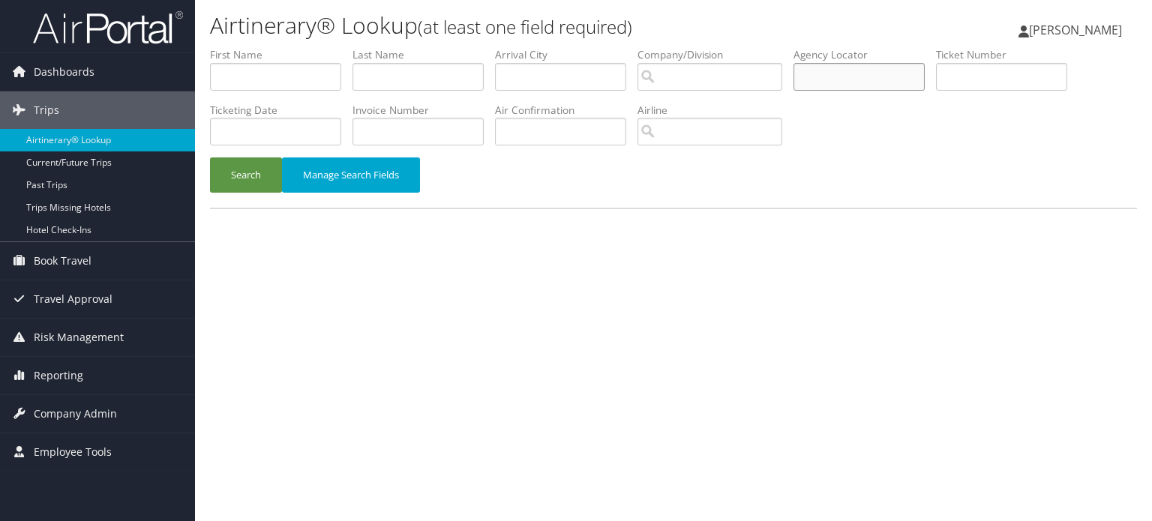
click at [890, 74] on input "text" at bounding box center [859, 77] width 131 height 28
paste input "D89ZY5"
click at [239, 167] on button "Search" at bounding box center [246, 175] width 72 height 35
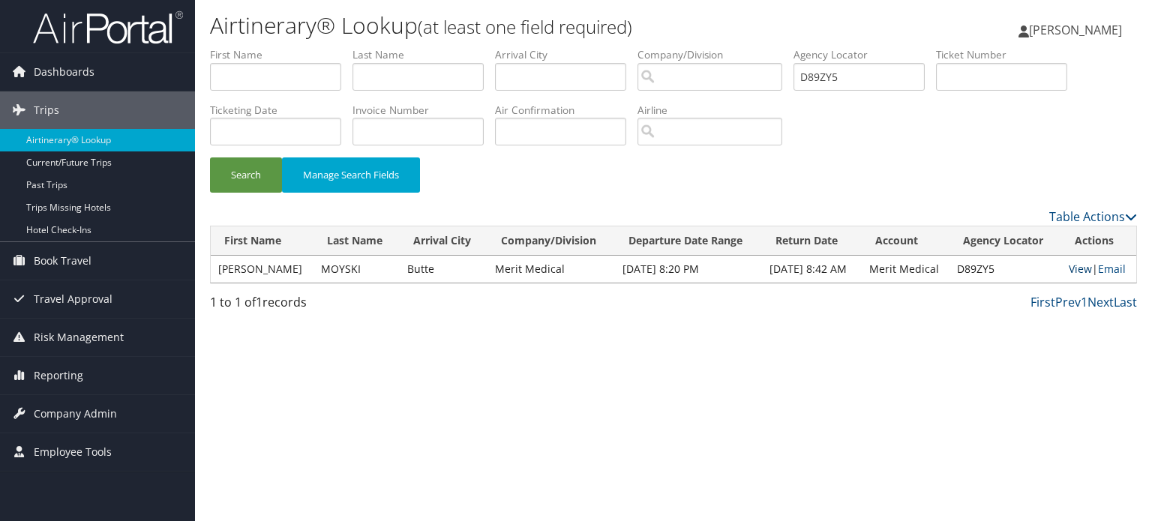
click at [1082, 269] on link "View" at bounding box center [1080, 269] width 23 height 14
drag, startPoint x: 839, startPoint y: 73, endPoint x: 689, endPoint y: 57, distance: 151.6
click at [690, 47] on ul "First Name Last Name Departure City Arrival City Company/Division Airport/City …" at bounding box center [673, 47] width 927 height 0
paste input "99957"
type input "D99957"
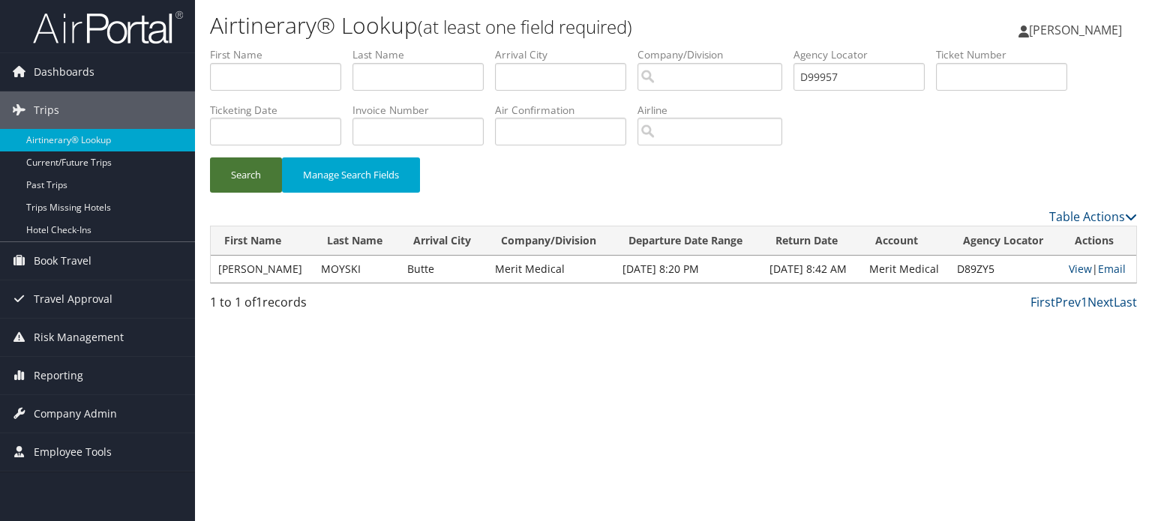
click at [234, 171] on button "Search" at bounding box center [246, 175] width 72 height 35
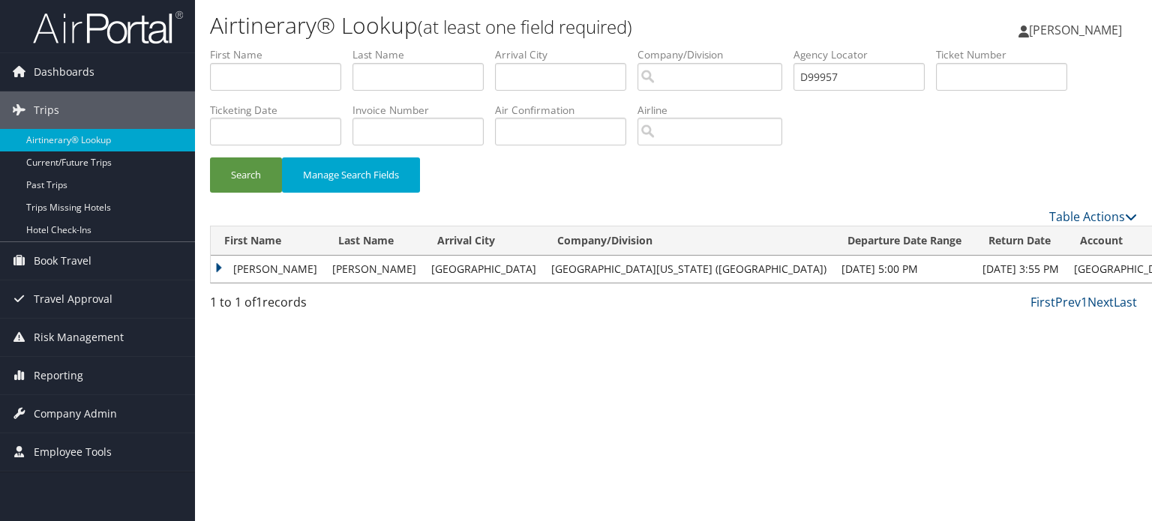
click at [214, 265] on td "PAUL" at bounding box center [268, 269] width 114 height 27
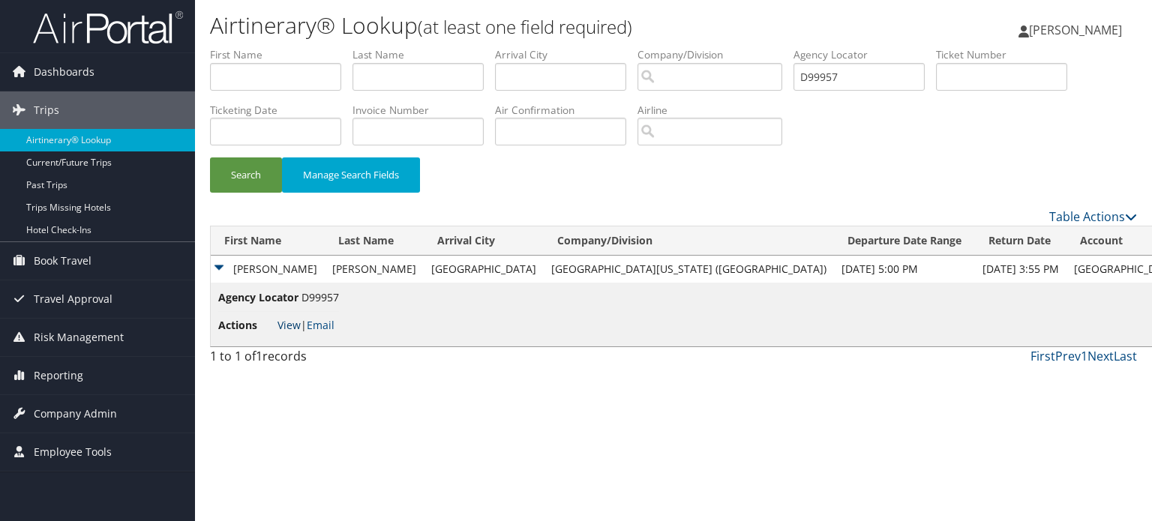
click at [289, 326] on link "View" at bounding box center [289, 325] width 23 height 14
click at [51, 365] on span "Reporting" at bounding box center [59, 376] width 50 height 38
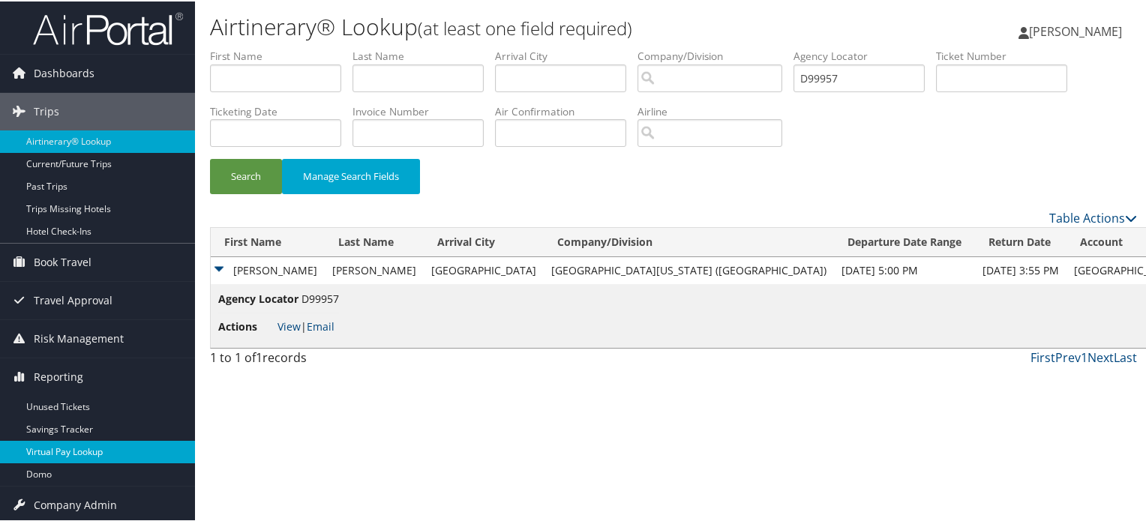
click at [83, 450] on link "Virtual Pay Lookup" at bounding box center [97, 451] width 195 height 23
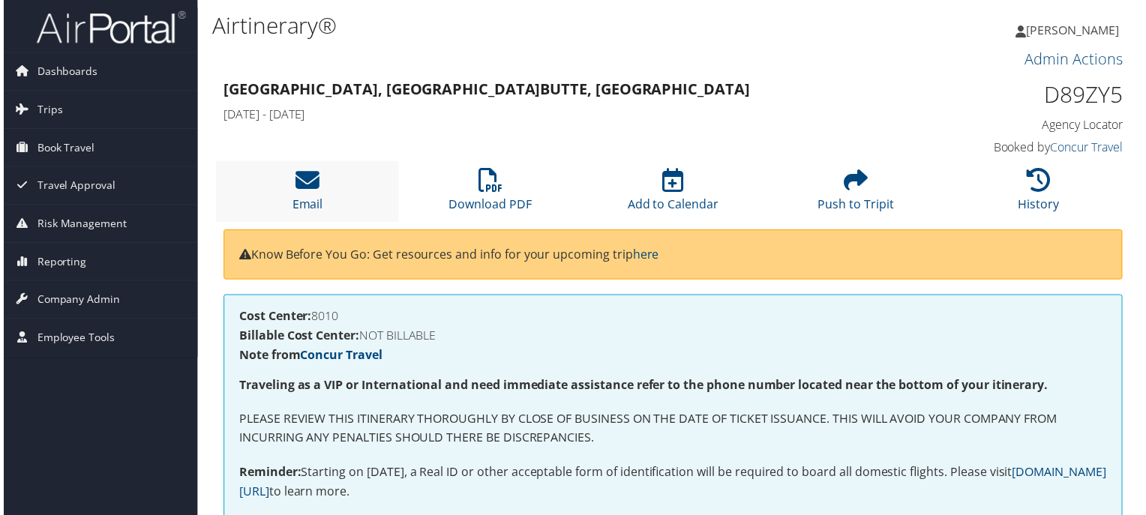
click at [287, 176] on li "Email" at bounding box center [306, 192] width 184 height 61
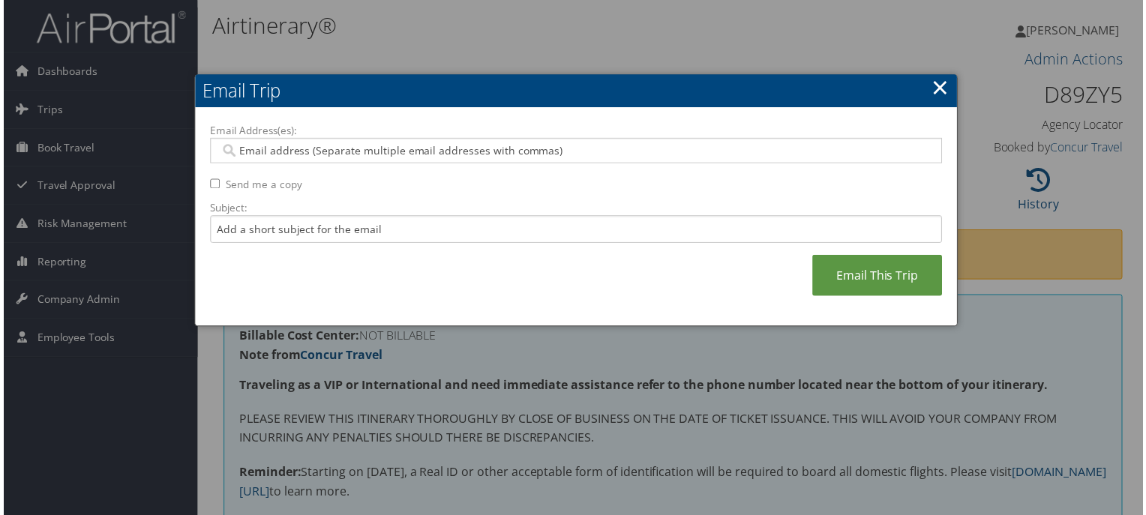
click at [506, 148] on input "Email Address(es):" at bounding box center [576, 151] width 717 height 15
paste input "D89ZY5"
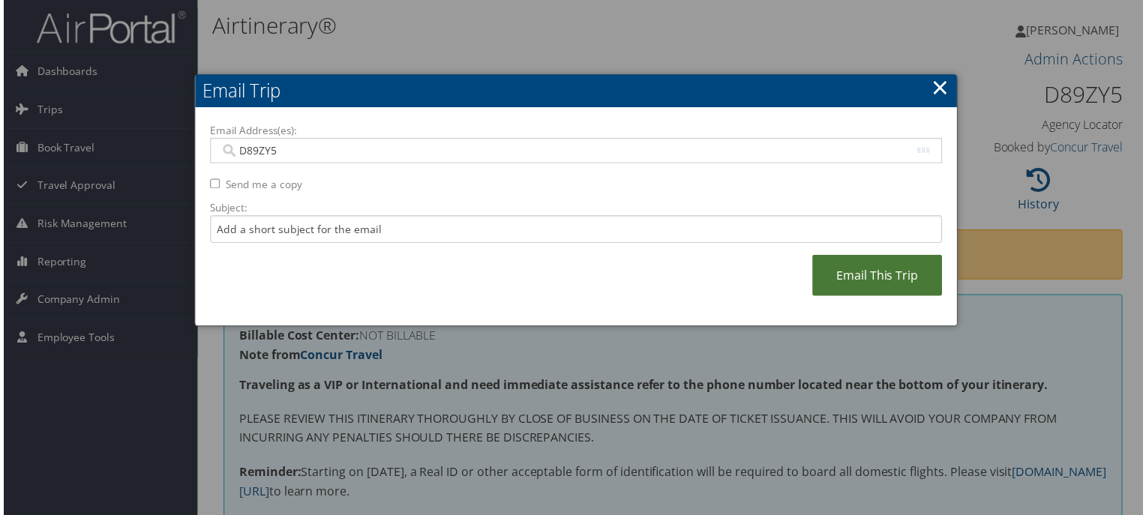
type input "D89ZY5"
click at [837, 275] on link "Email This Trip" at bounding box center [879, 277] width 131 height 41
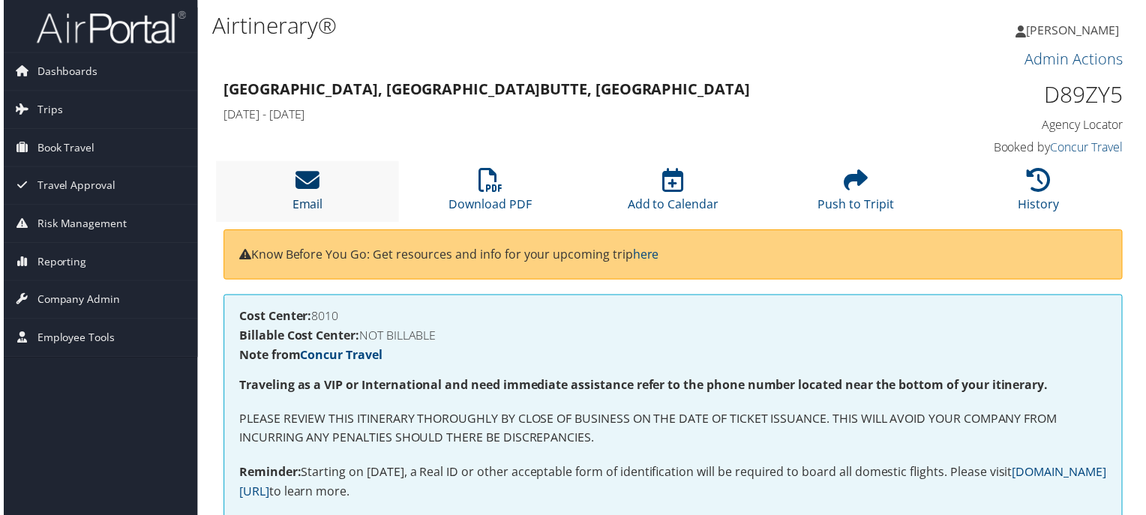
click at [303, 178] on icon at bounding box center [306, 182] width 24 height 24
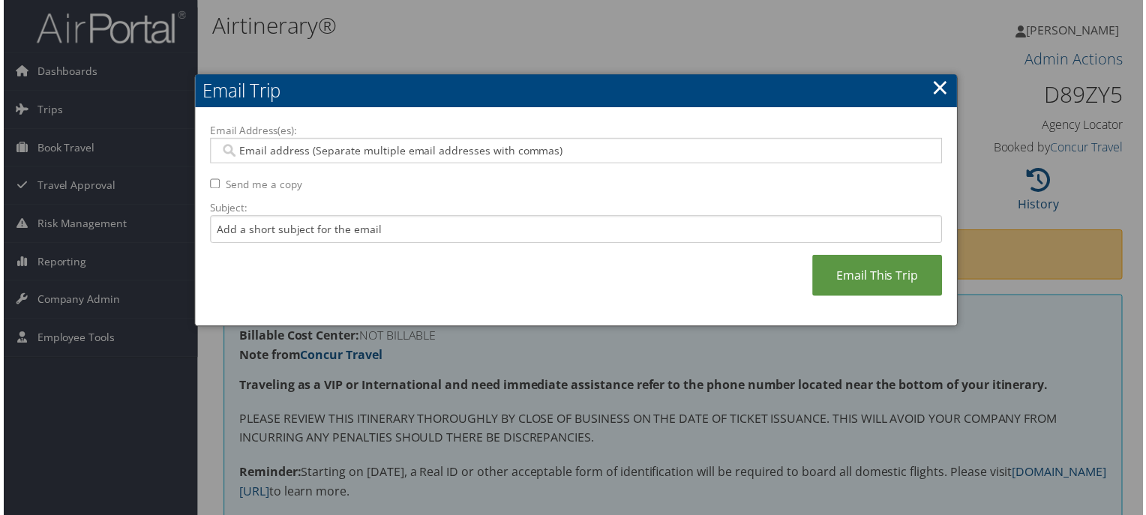
click at [399, 149] on input "Email Address(es):" at bounding box center [576, 151] width 717 height 15
paste input "CARL.MOYSKI@MERIT.COM"
type input "CARL.MOYSKI@MERIT.COM"
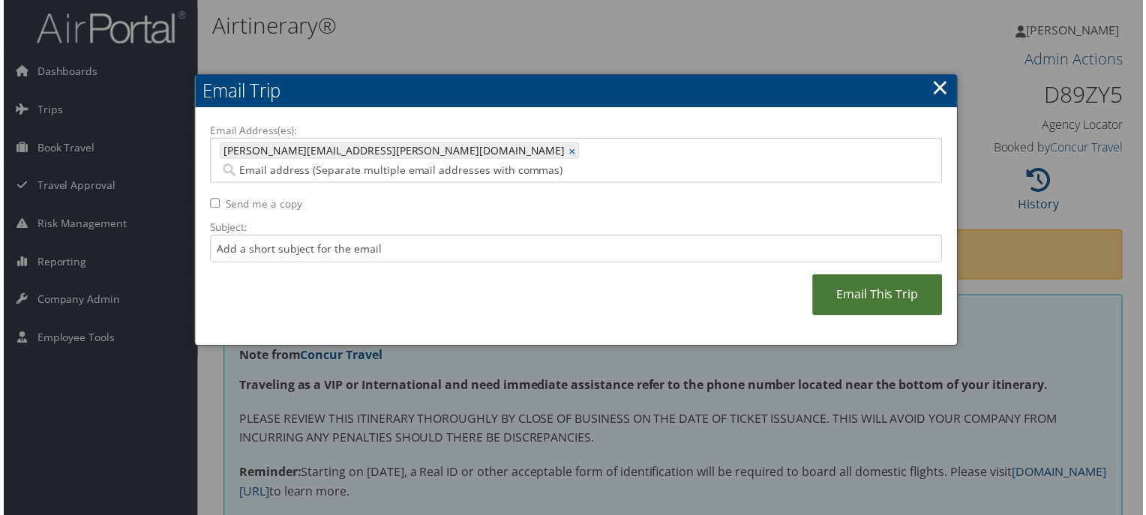
click at [851, 276] on link "Email This Trip" at bounding box center [879, 296] width 131 height 41
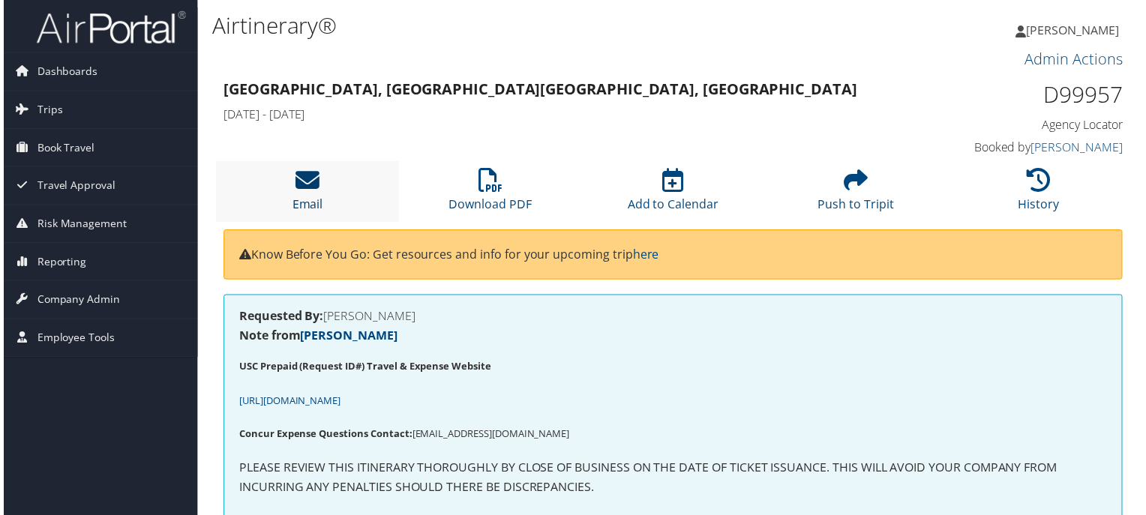
click at [308, 176] on icon at bounding box center [306, 182] width 24 height 24
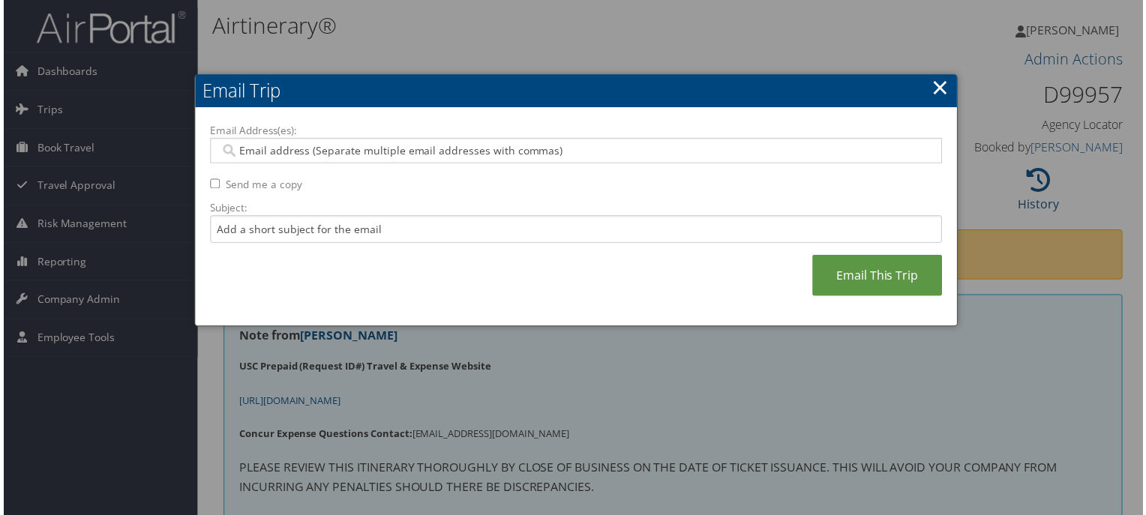
click at [596, 150] on input "Email Address(es):" at bounding box center [576, 151] width 717 height 15
paste input "[EMAIL_ADDRESS][DOMAIN_NAME]"
type input "[EMAIL_ADDRESS][DOMAIN_NAME]"
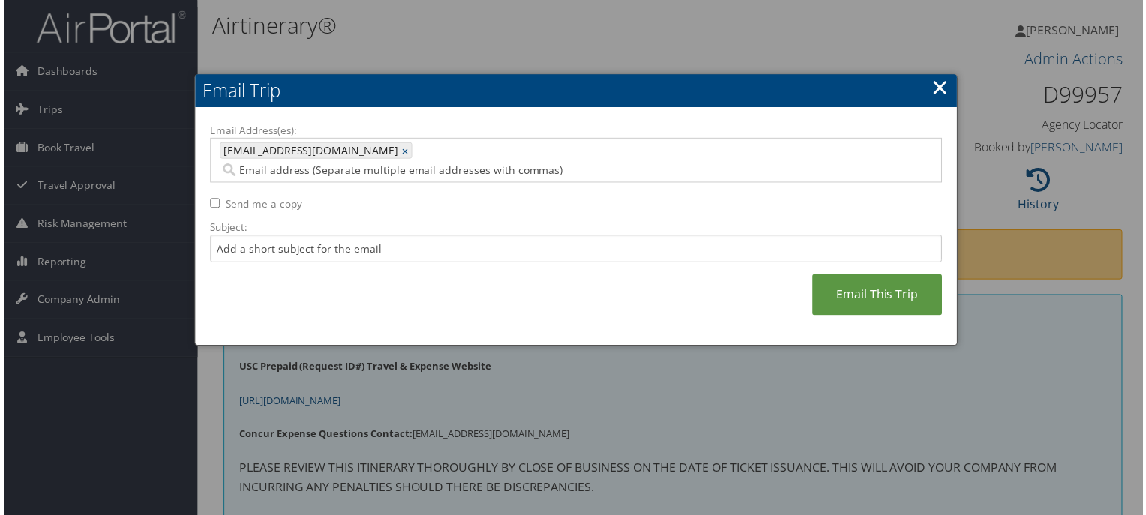
paste input "DOZIER@USC.EDU"
type input "DOZIER@USC.EDU"
type input "PJ@WOOLSTONINVENTIVE.COM, DOZIER@USC.EDU"
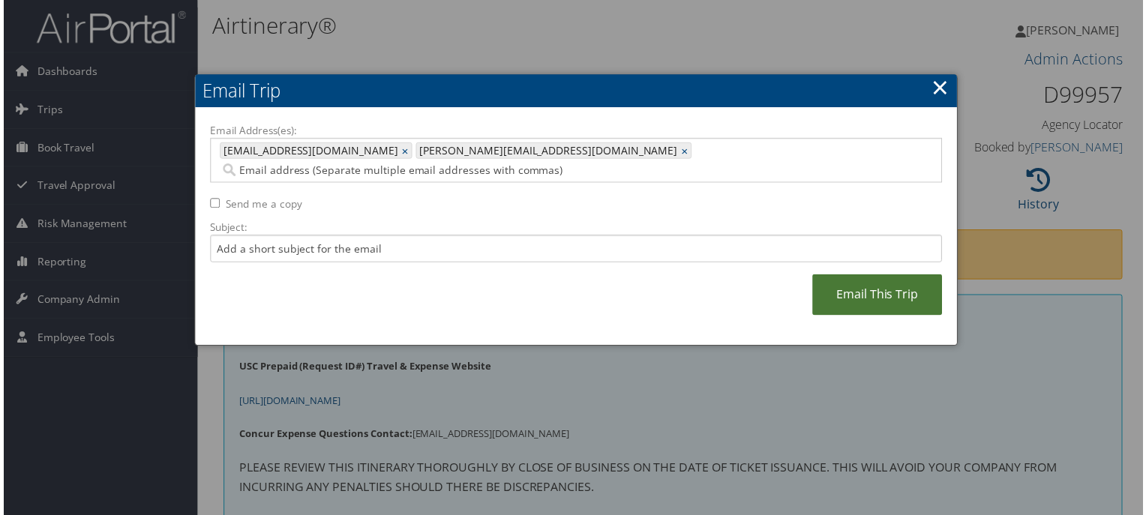
click at [882, 281] on link "Email This Trip" at bounding box center [879, 296] width 131 height 41
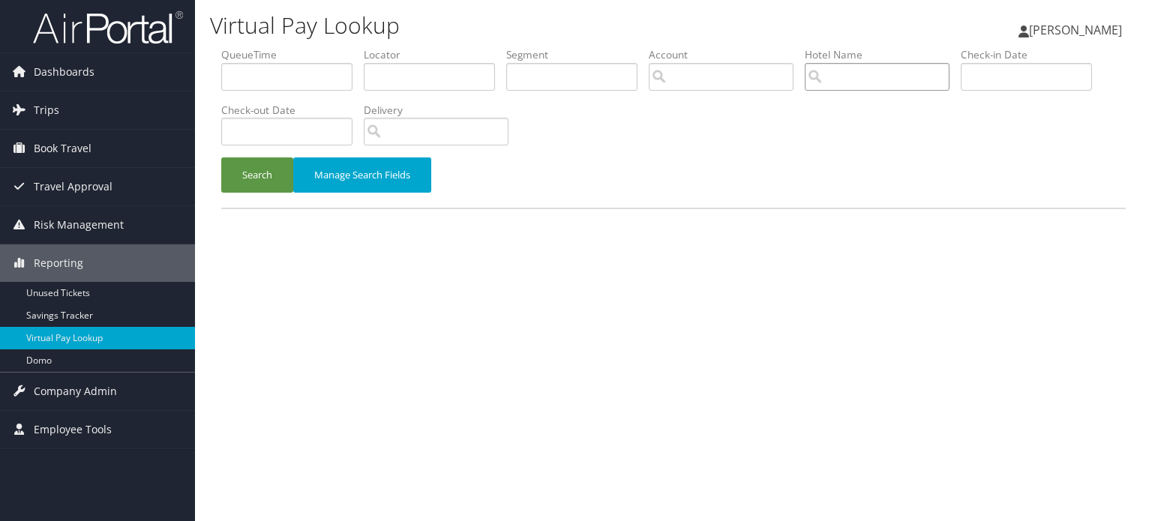
click at [896, 78] on input "search" at bounding box center [877, 77] width 145 height 28
paste input "D996CW"
type input "D996CW"
click at [949, 74] on input "D996CW" at bounding box center [877, 77] width 145 height 28
click at [407, 78] on input "text" at bounding box center [429, 77] width 131 height 28
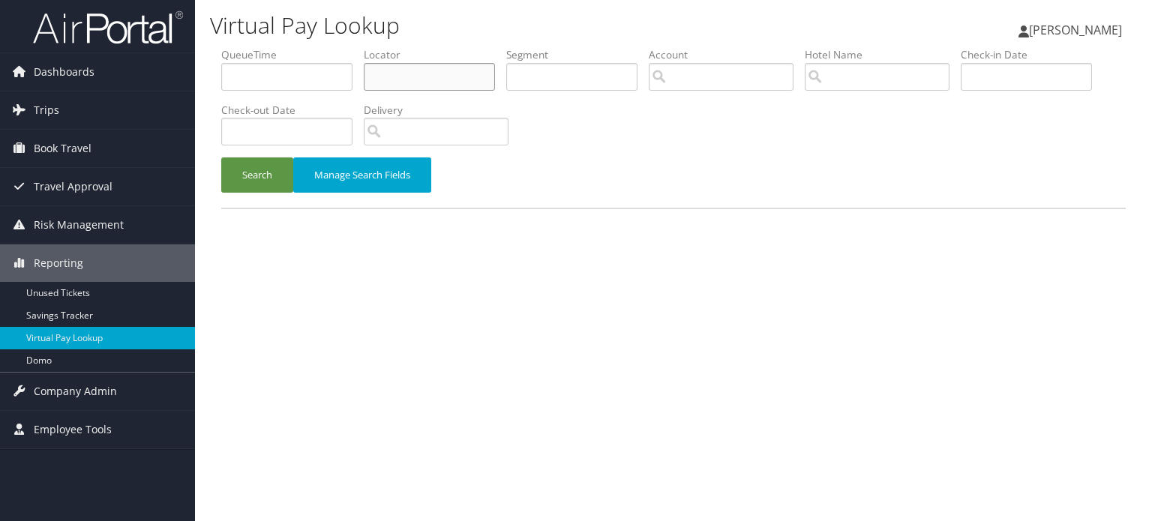
paste input "D996CW"
type input "D996CW"
click at [266, 176] on button "Search" at bounding box center [257, 175] width 72 height 35
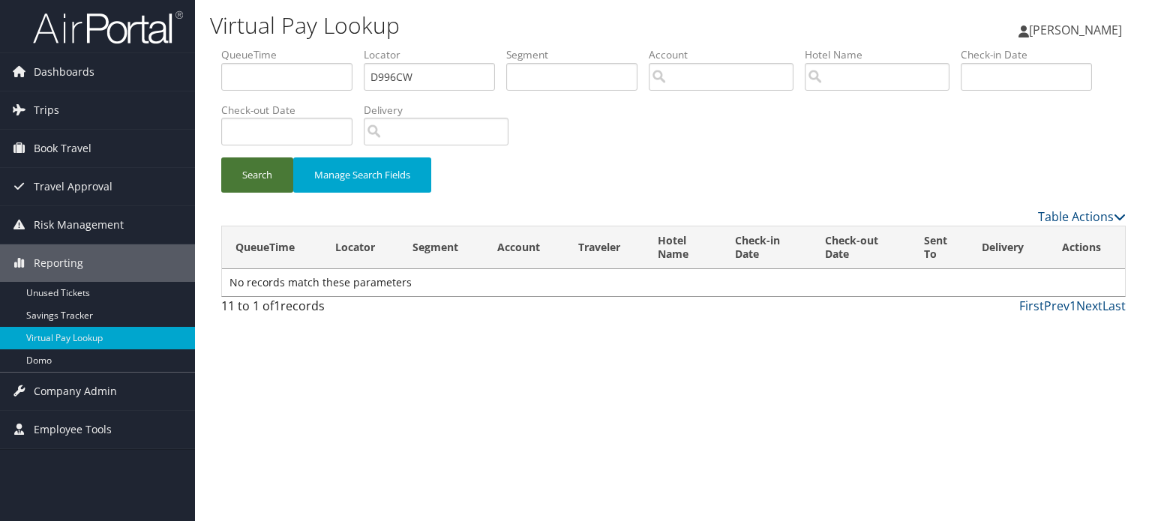
click at [245, 179] on button "Search" at bounding box center [257, 175] width 72 height 35
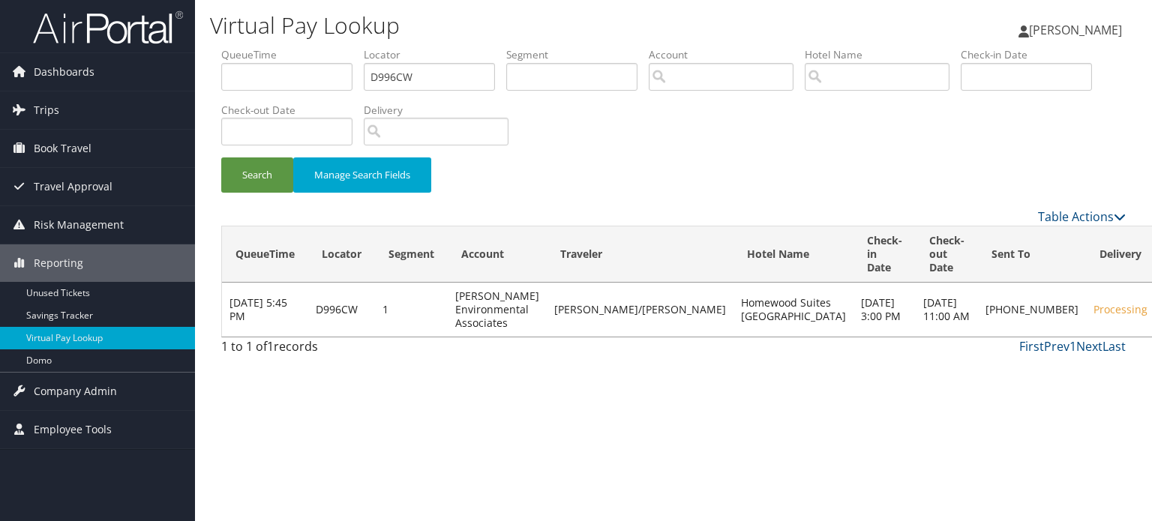
click at [1048, 365] on link "Delivery Information" at bounding box center [1041, 369] width 128 height 26
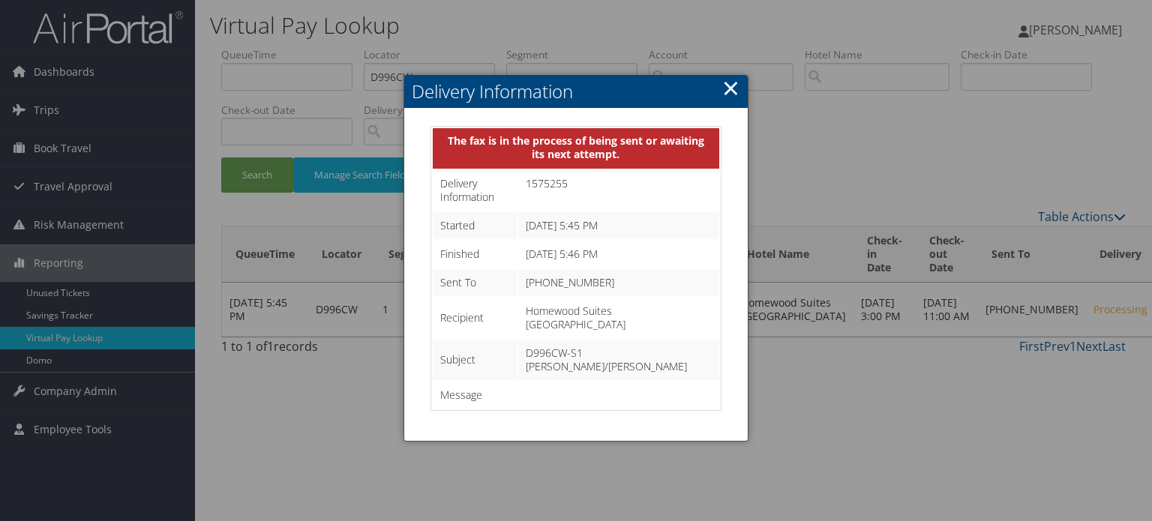
click at [734, 91] on link "×" at bounding box center [730, 88] width 17 height 30
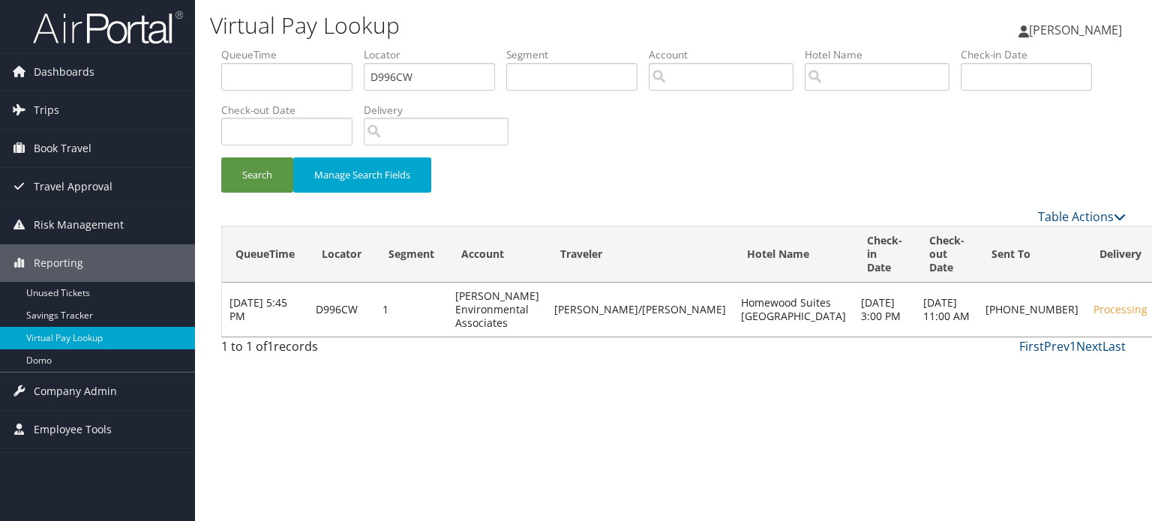
click at [1037, 336] on link "Resend" at bounding box center [1037, 332] width 128 height 26
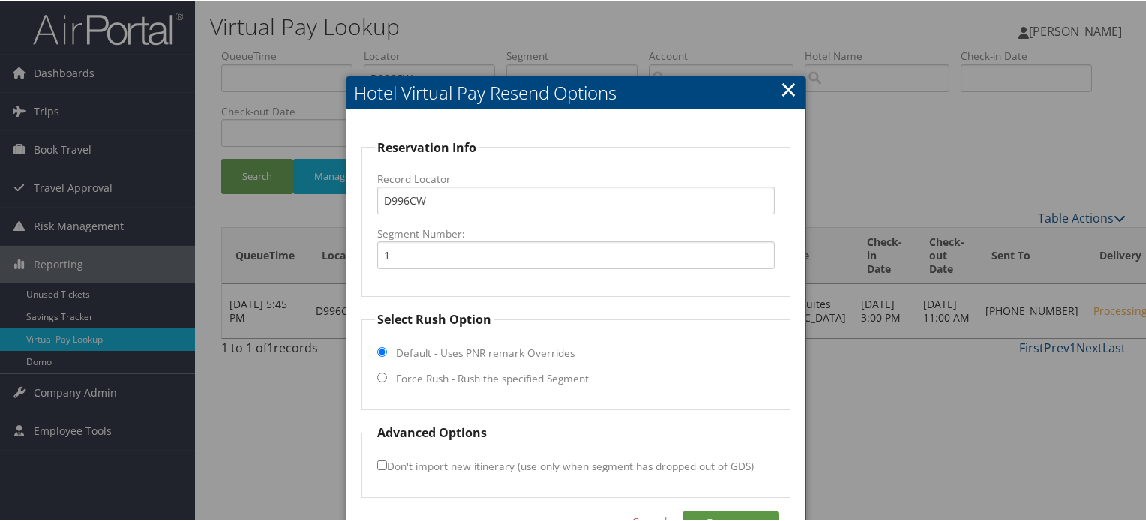
scroll to position [42, 0]
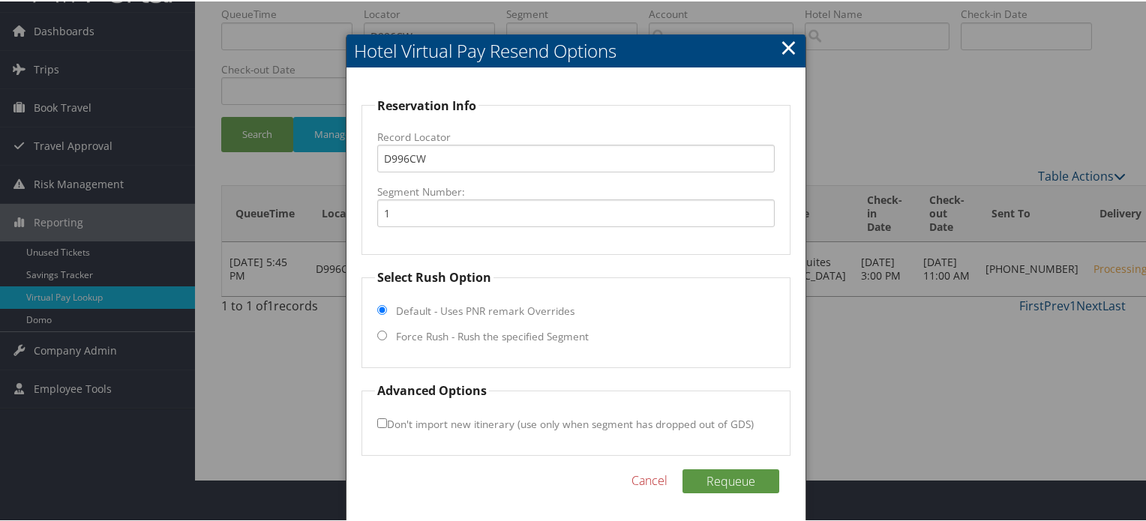
click at [381, 336] on input "Force Rush - Rush the specified Segment" at bounding box center [382, 334] width 10 height 10
radio input "true"
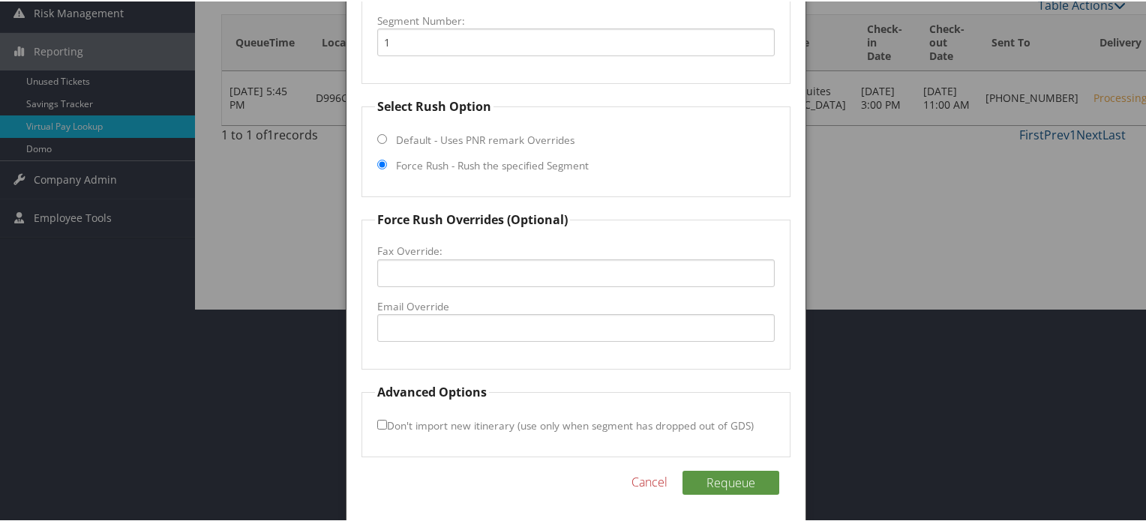
scroll to position [214, 0]
click at [467, 328] on input "Email Override" at bounding box center [576, 326] width 398 height 28
type input "homewoodgalvaston@gmail.com"
click at [524, 360] on fieldset "Force Rush Overrides (Optional) Fax Override: Email Override homewoodgalvaston@…" at bounding box center [576, 288] width 429 height 159
click at [730, 479] on button "Requeue" at bounding box center [731, 481] width 97 height 24
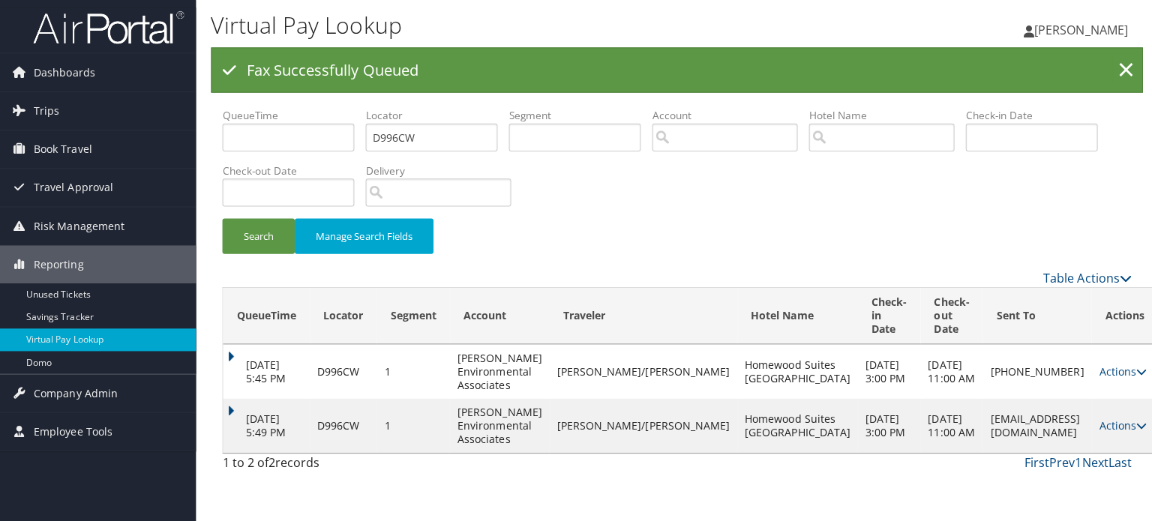
scroll to position [0, 0]
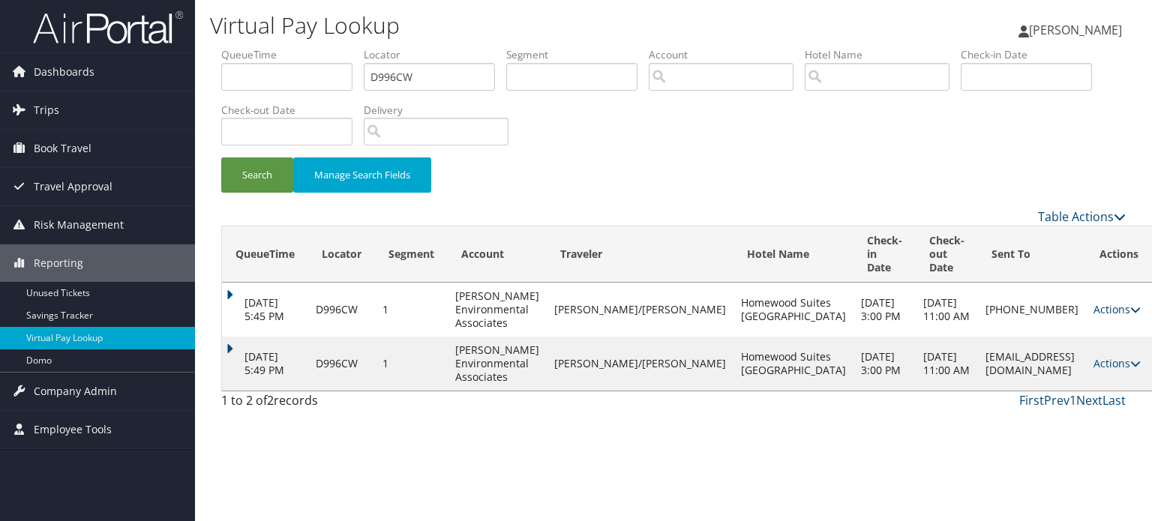
click at [1130, 306] on icon at bounding box center [1135, 310] width 11 height 11
click at [1052, 378] on link "Delivery Information" at bounding box center [1042, 383] width 128 height 26
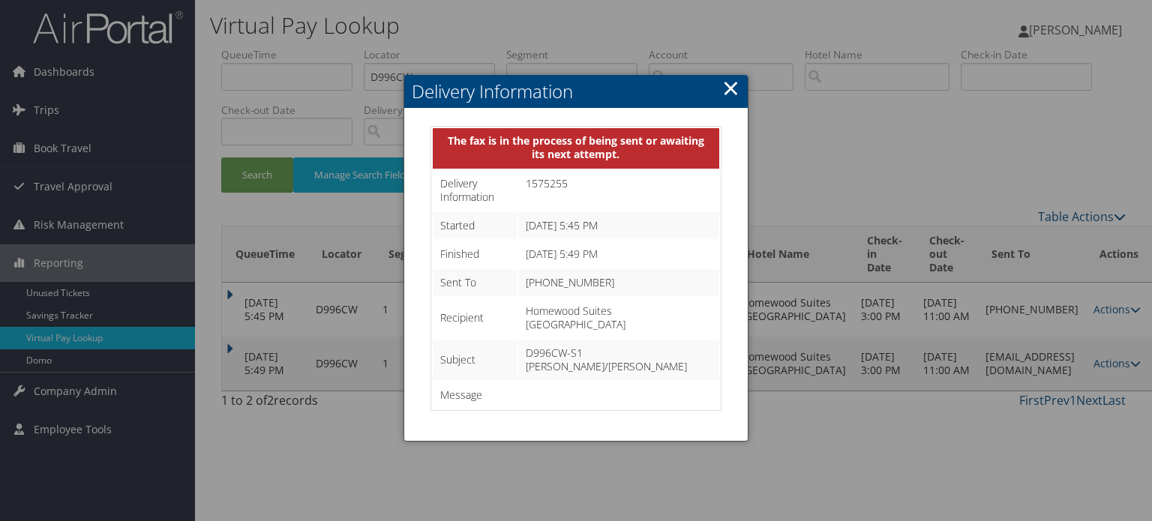
click at [729, 85] on link "×" at bounding box center [730, 88] width 17 height 30
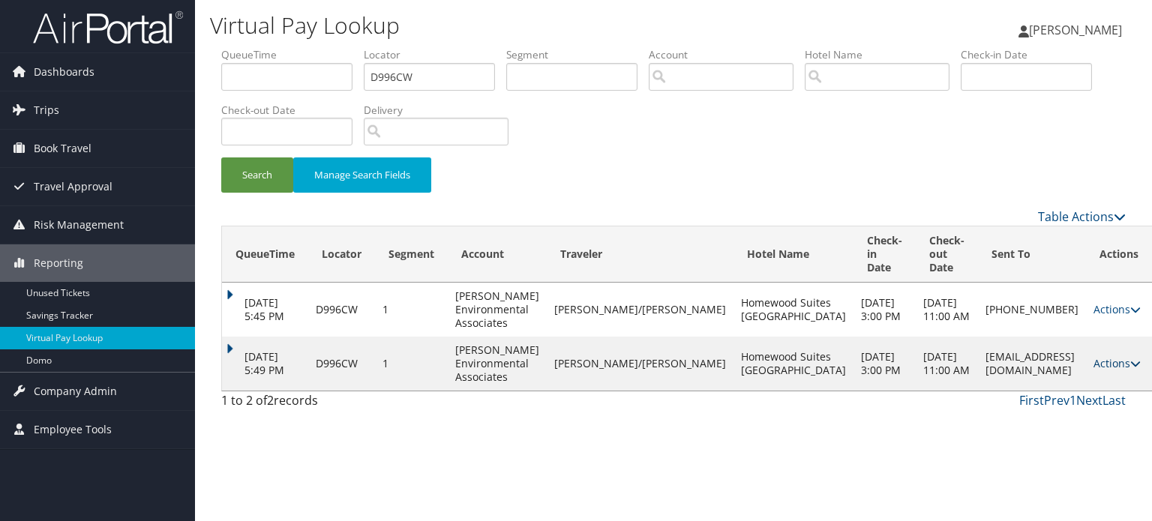
click at [1096, 366] on link "Actions" at bounding box center [1117, 363] width 47 height 14
click at [1065, 413] on link "Logs" at bounding box center [1059, 411] width 95 height 26
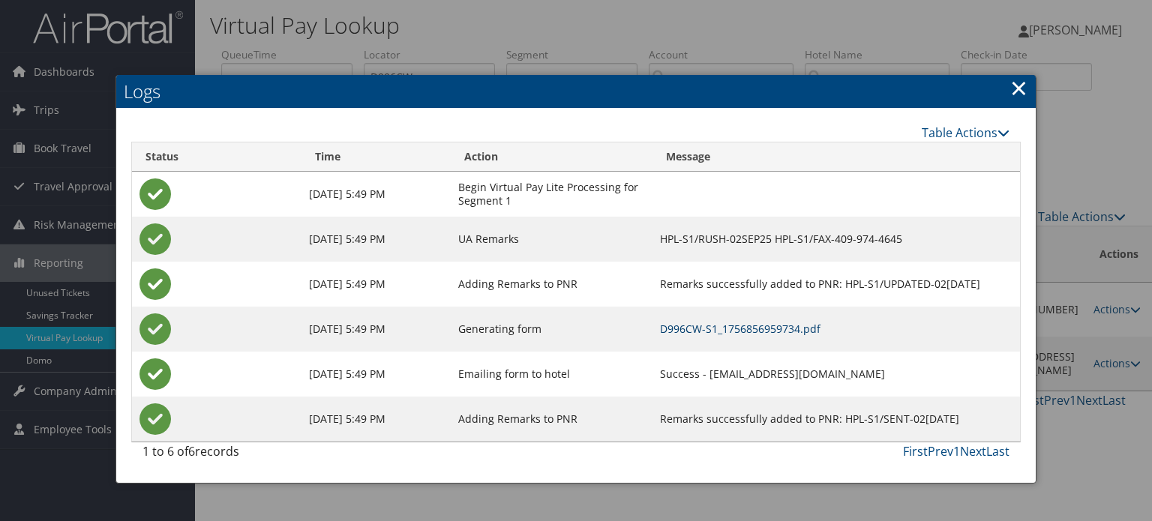
click at [664, 332] on link "D996CW-S1_1756856959734.pdf" at bounding box center [740, 329] width 161 height 14
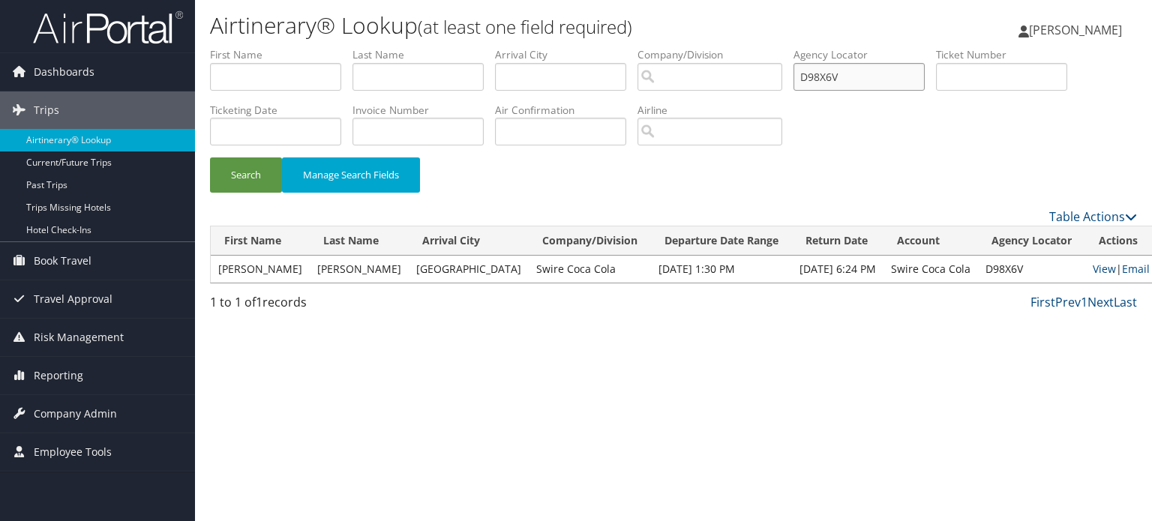
click at [832, 76] on input "D98X6V" at bounding box center [859, 77] width 131 height 28
click at [56, 370] on span "Reporting" at bounding box center [59, 376] width 50 height 38
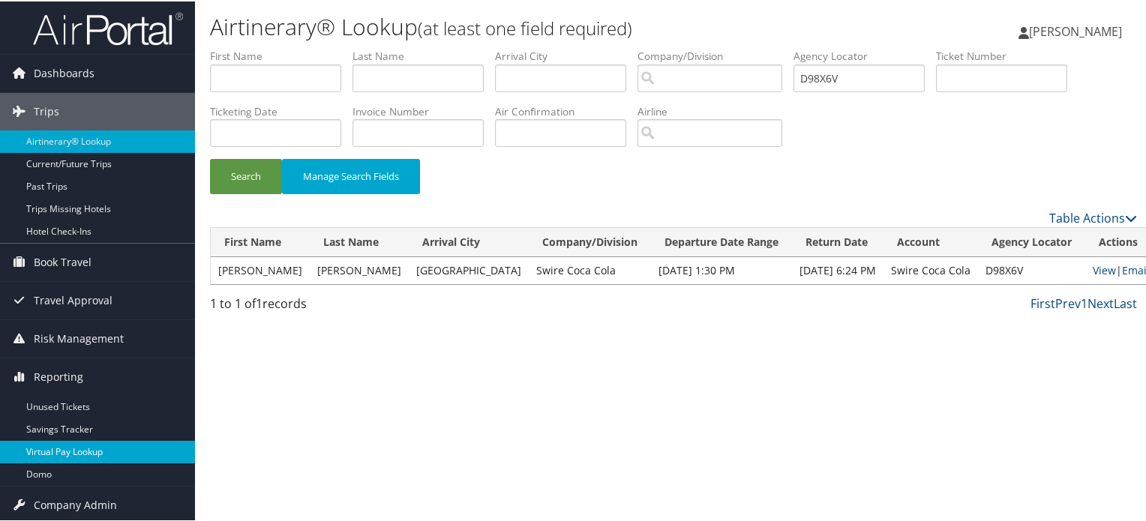
click at [80, 448] on link "Virtual Pay Lookup" at bounding box center [97, 451] width 195 height 23
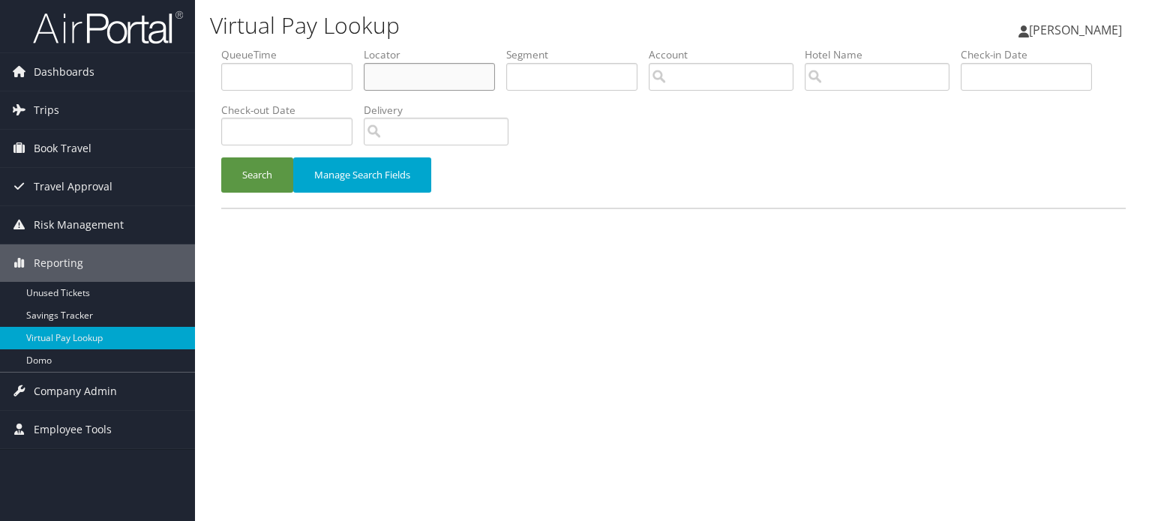
click at [416, 83] on input "text" at bounding box center [429, 77] width 131 height 28
paste input "D996CW"
type input "D996CW"
click at [257, 175] on button "Search" at bounding box center [257, 175] width 72 height 35
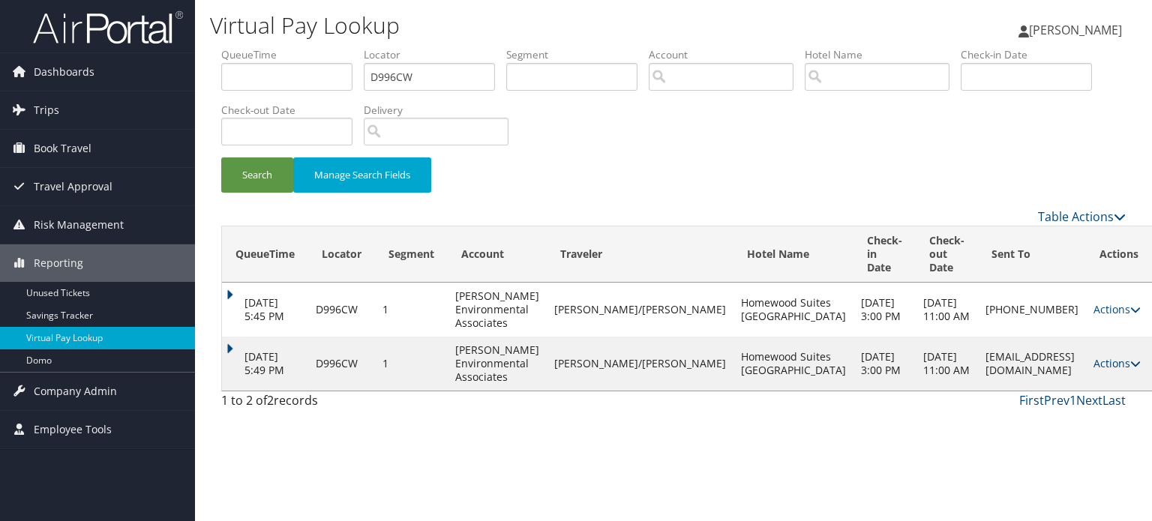
click at [1130, 364] on icon at bounding box center [1135, 364] width 11 height 11
click at [1073, 411] on link "Logs" at bounding box center [1059, 411] width 95 height 26
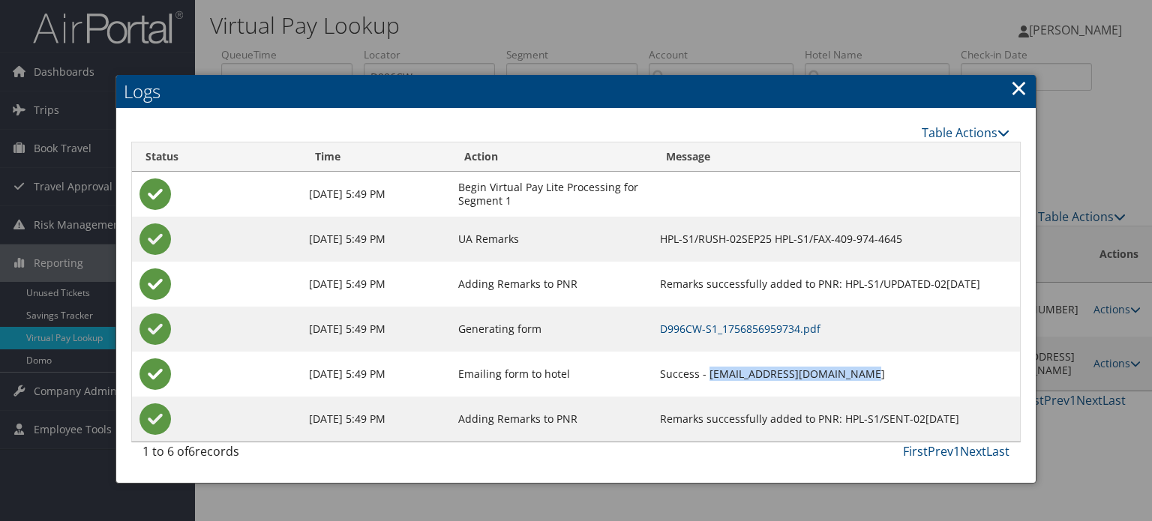
drag, startPoint x: 803, startPoint y: 373, endPoint x: 637, endPoint y: 373, distance: 165.8
click at [653, 373] on td "Success - homewoodgalvaston@gmail.com" at bounding box center [837, 374] width 368 height 45
copy td "homewoodgalvaston@gmail.com"
click at [1023, 86] on link "×" at bounding box center [1018, 88] width 17 height 30
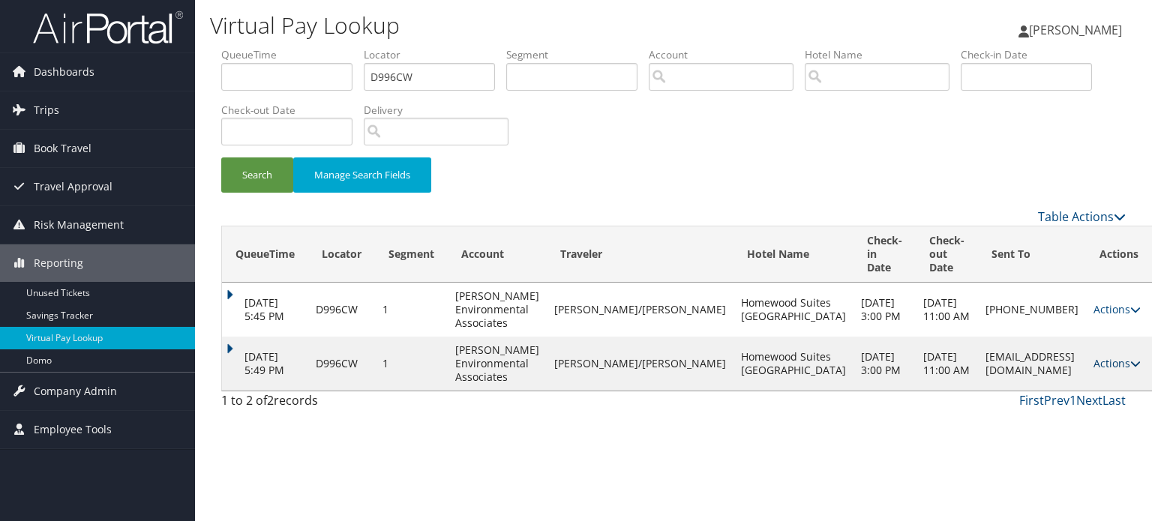
click at [1130, 362] on icon at bounding box center [1135, 364] width 11 height 11
click at [1074, 389] on link "Resend" at bounding box center [1059, 386] width 95 height 26
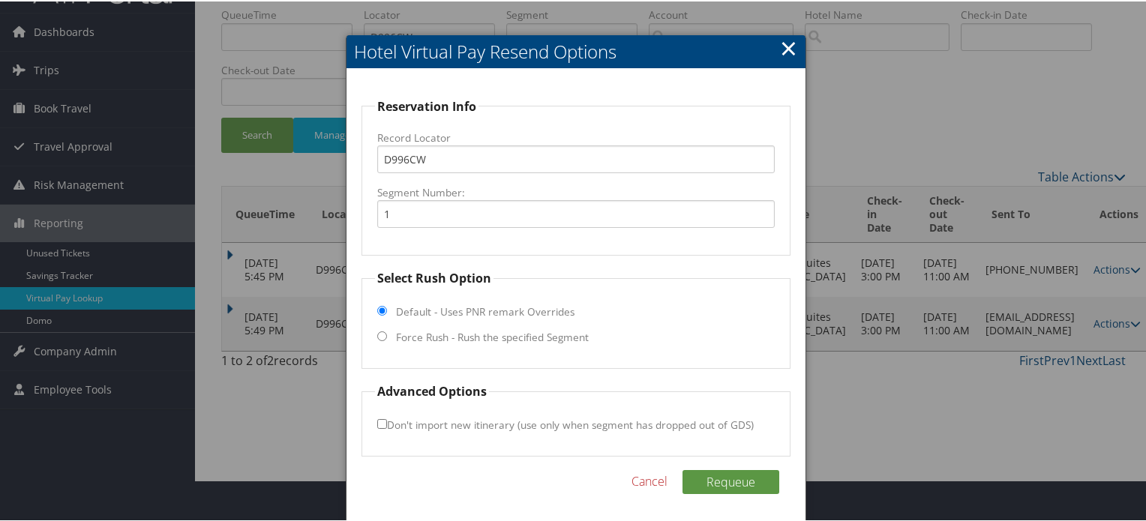
scroll to position [42, 0]
click at [377, 334] on input "Force Rush - Rush the specified Segment" at bounding box center [382, 334] width 10 height 10
radio input "true"
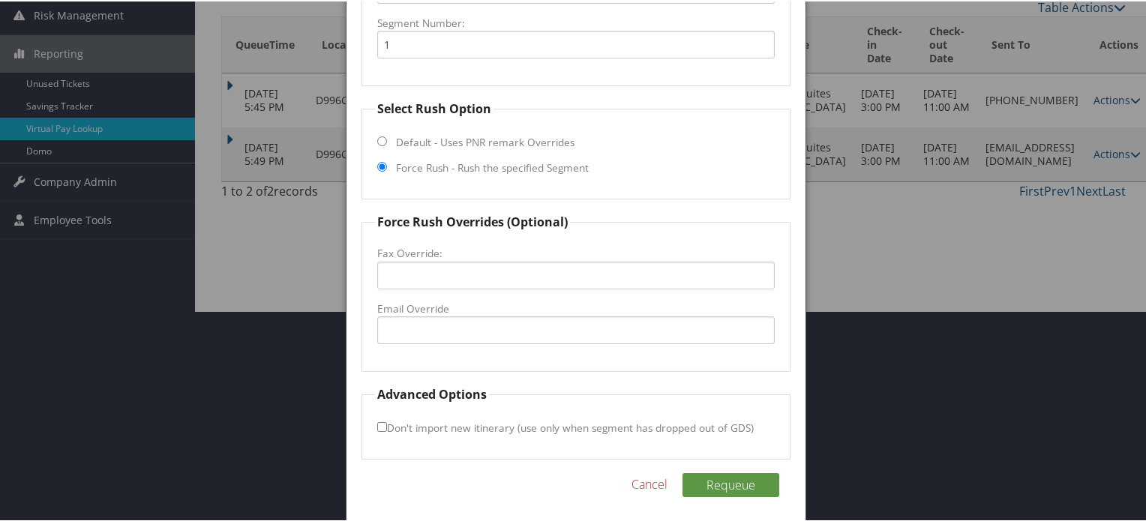
scroll to position [214, 0]
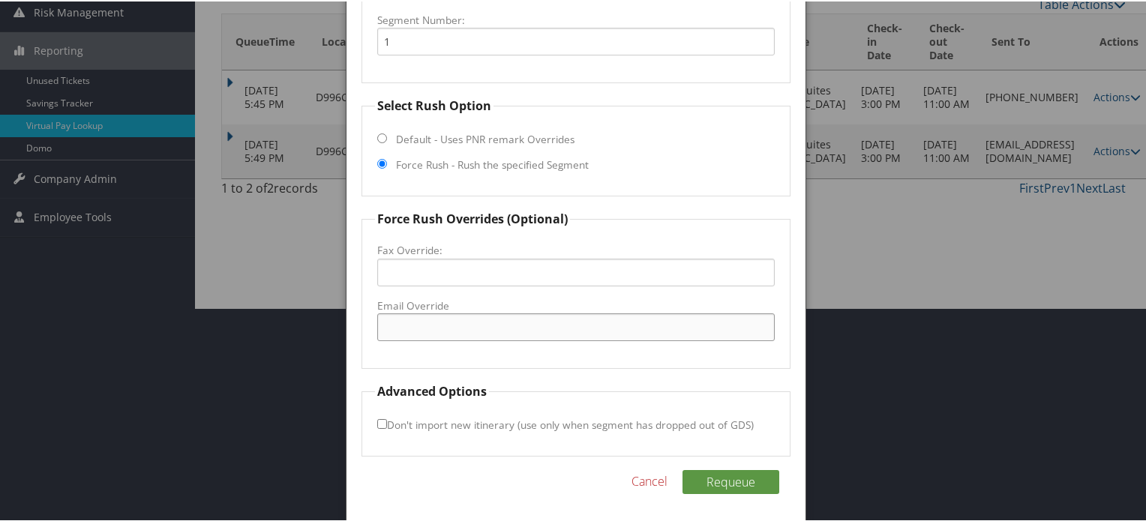
click at [474, 323] on input "Email Override" at bounding box center [576, 326] width 398 height 28
paste input "homewoodgalvaston@gmail.com"
click at [462, 326] on input "homewoodgalvaston@gmail.com" at bounding box center [576, 326] width 398 height 28
type input "homewoodgalveston@gmail.com"
click at [596, 378] on form "Reservation Info Record Locator D996CW Segment Number: 1 Select Rush Option Def…" at bounding box center [576, 189] width 429 height 533
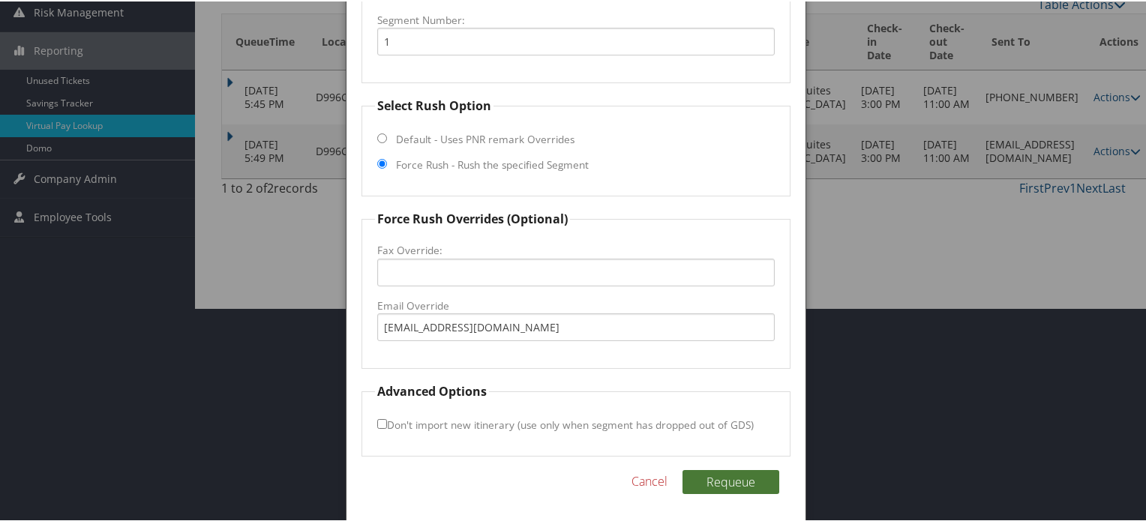
click at [710, 473] on button "Requeue" at bounding box center [731, 481] width 97 height 24
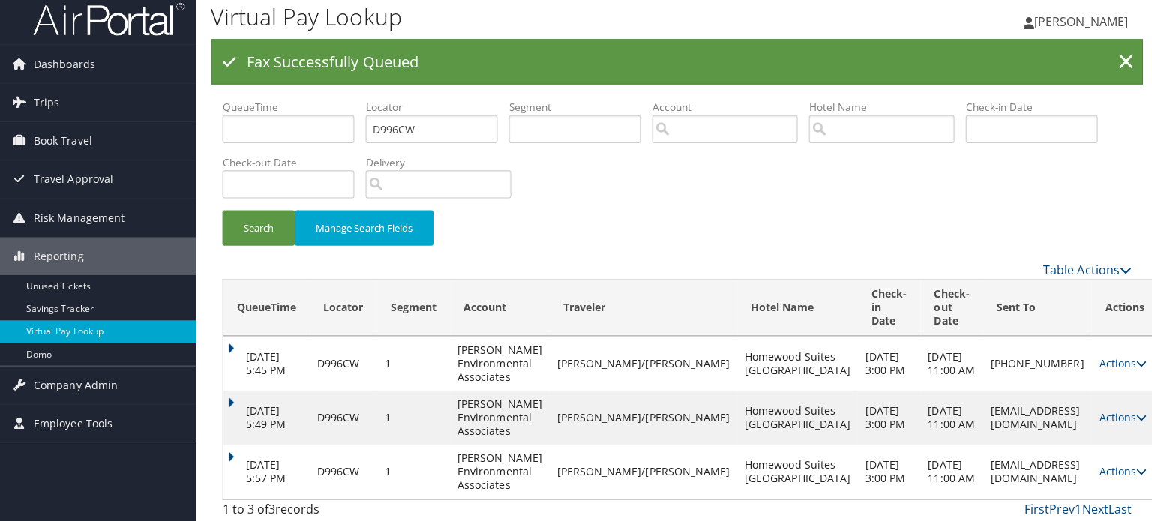
scroll to position [0, 0]
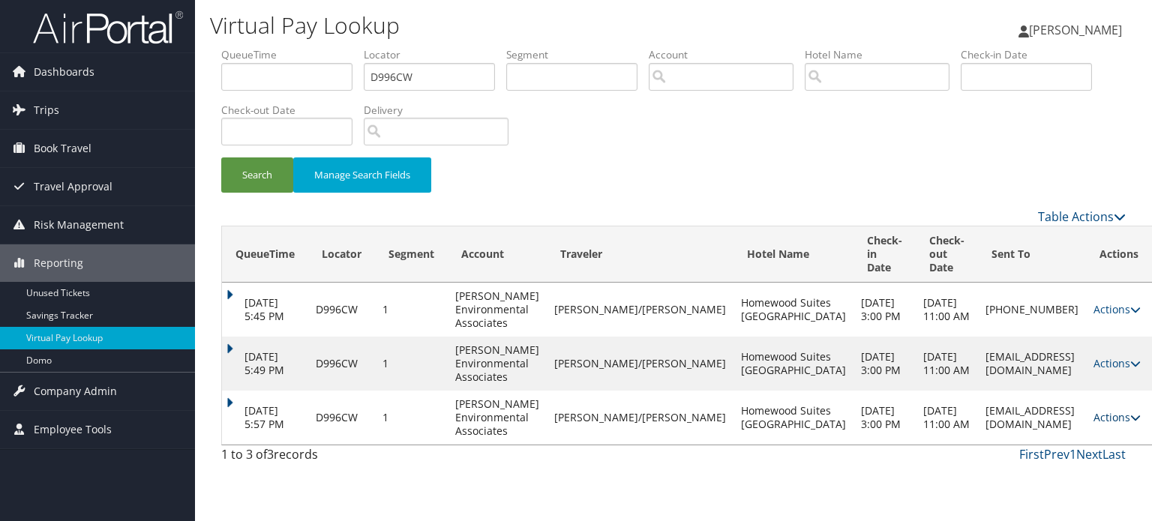
click at [1130, 416] on icon at bounding box center [1135, 418] width 11 height 11
click at [1071, 467] on link "Logs" at bounding box center [1059, 465] width 95 height 26
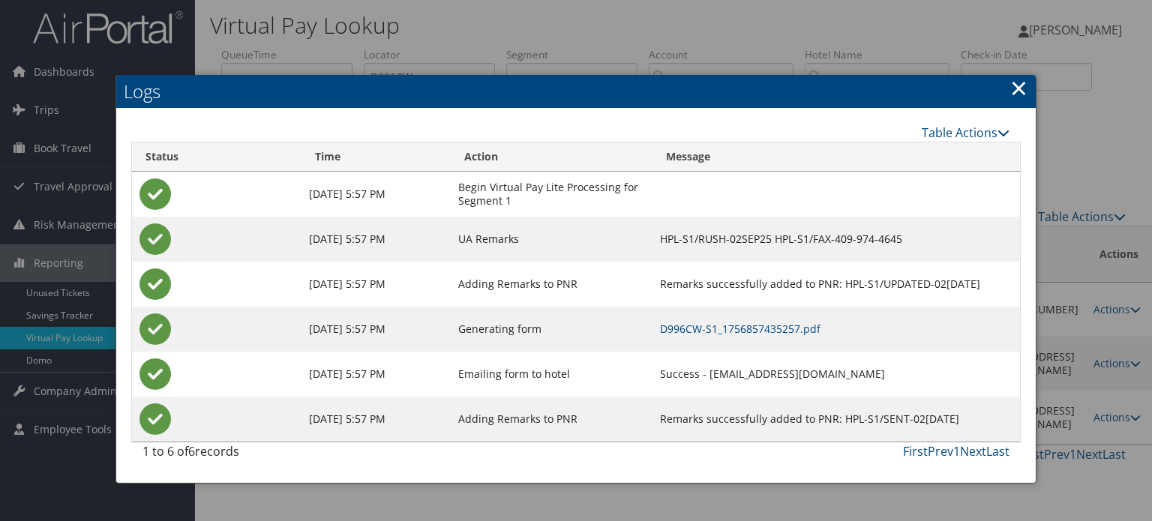
click at [1019, 89] on link "×" at bounding box center [1018, 88] width 17 height 30
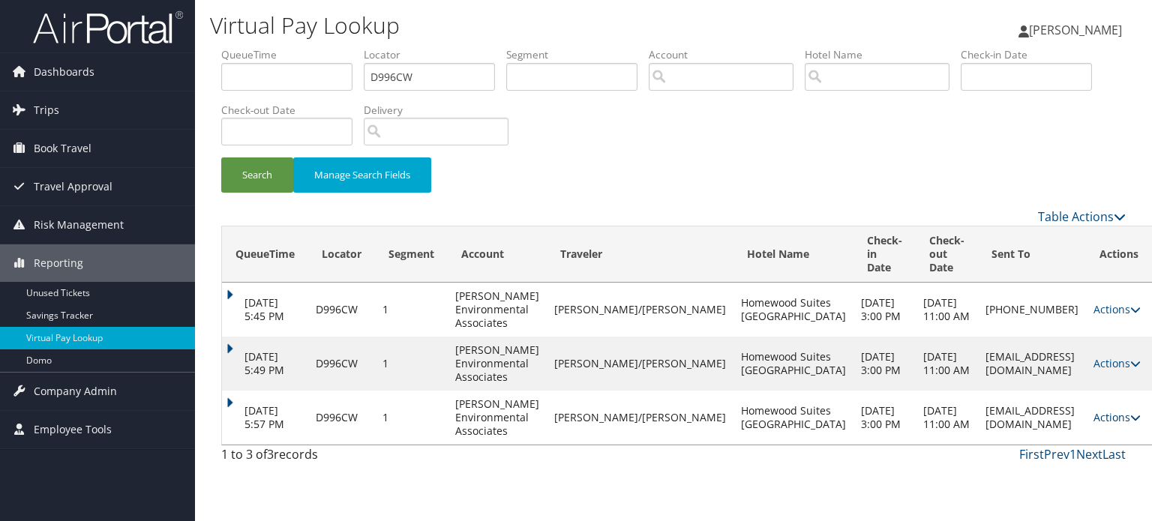
click at [1130, 417] on icon at bounding box center [1135, 418] width 11 height 11
click at [1064, 468] on link "Logs" at bounding box center [1059, 465] width 95 height 26
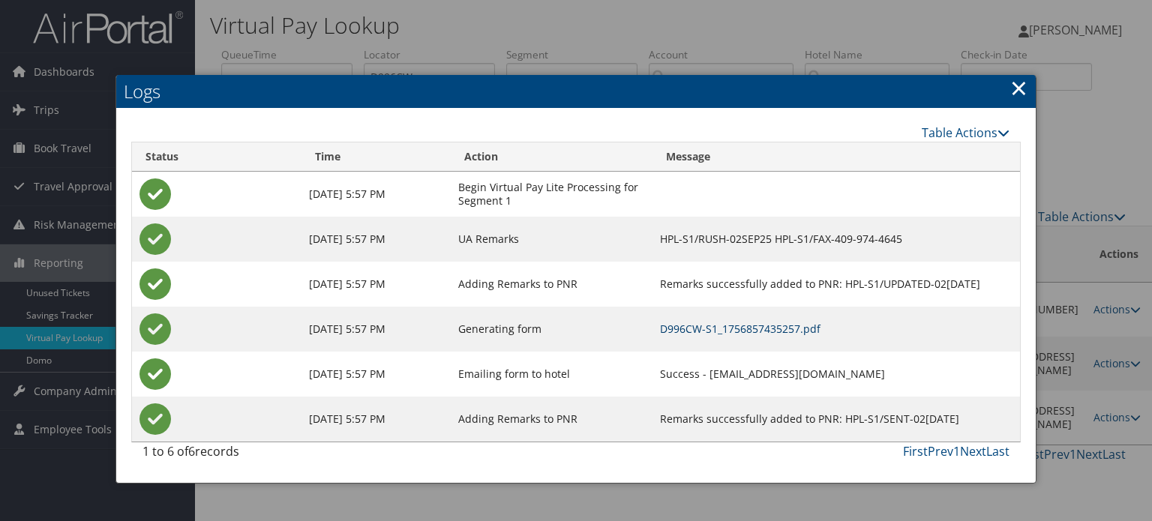
click at [666, 332] on link "D996CW-S1_1756857435257.pdf" at bounding box center [740, 329] width 161 height 14
